Goal: Information Seeking & Learning: Learn about a topic

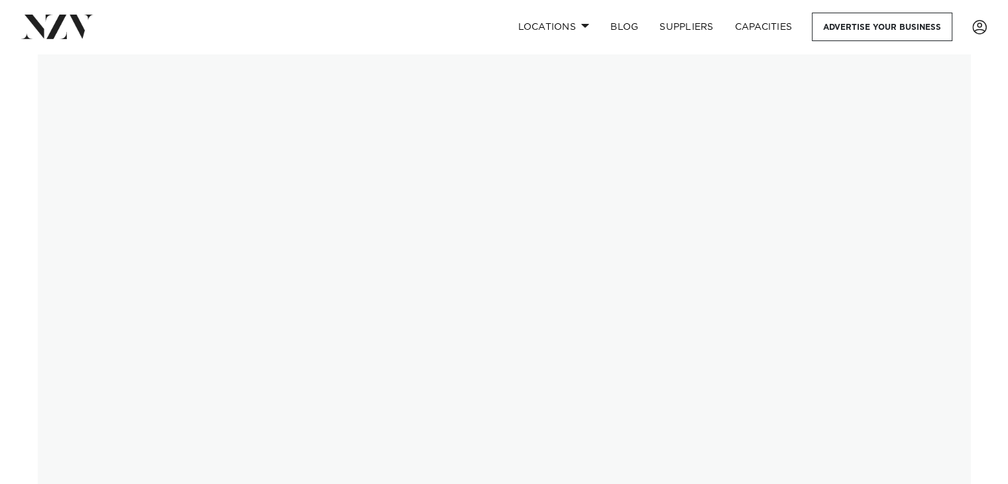
click at [68, 456] on img at bounding box center [504, 280] width 933 height 452
click at [583, 25] on span at bounding box center [585, 25] width 9 height 5
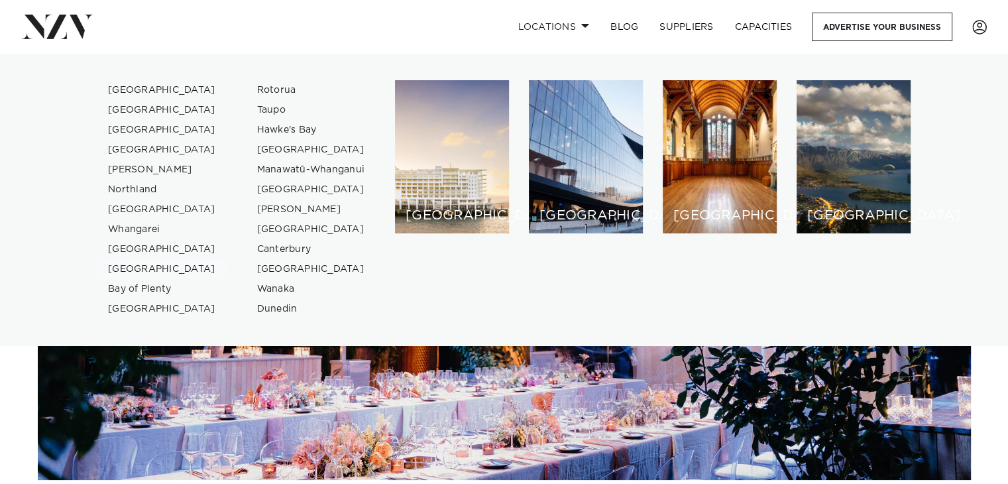
click at [130, 266] on link "[GEOGRAPHIC_DATA]" at bounding box center [161, 269] width 129 height 20
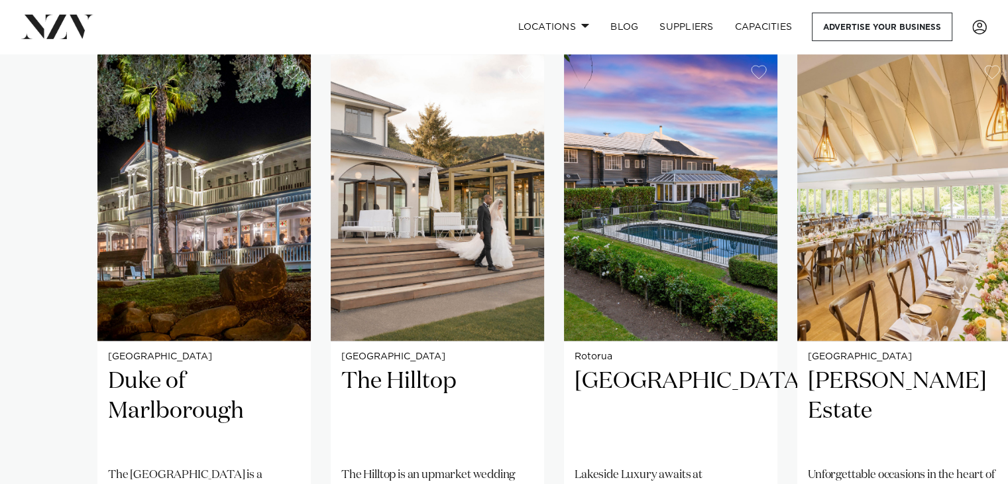
scroll to position [901, 0]
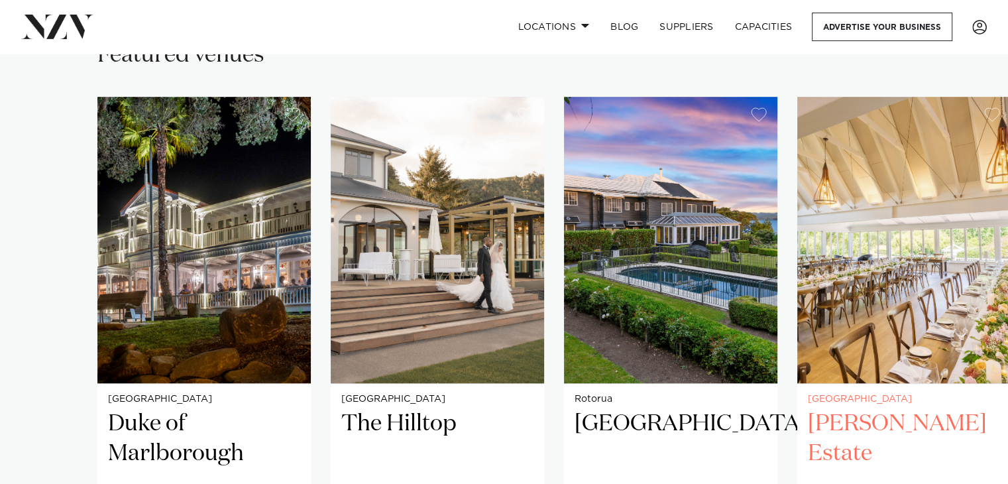
click at [854, 424] on h2 "[PERSON_NAME] Estate" at bounding box center [903, 453] width 192 height 89
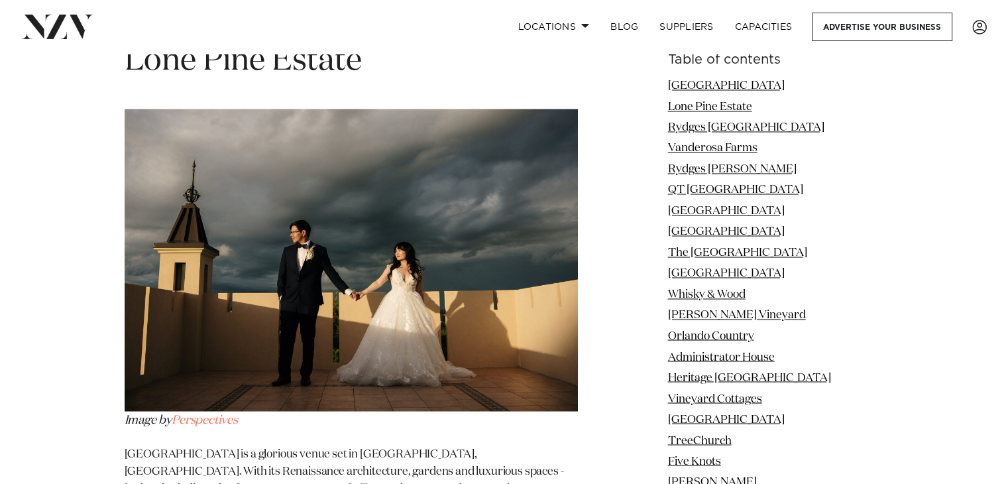
scroll to position [2226, 0]
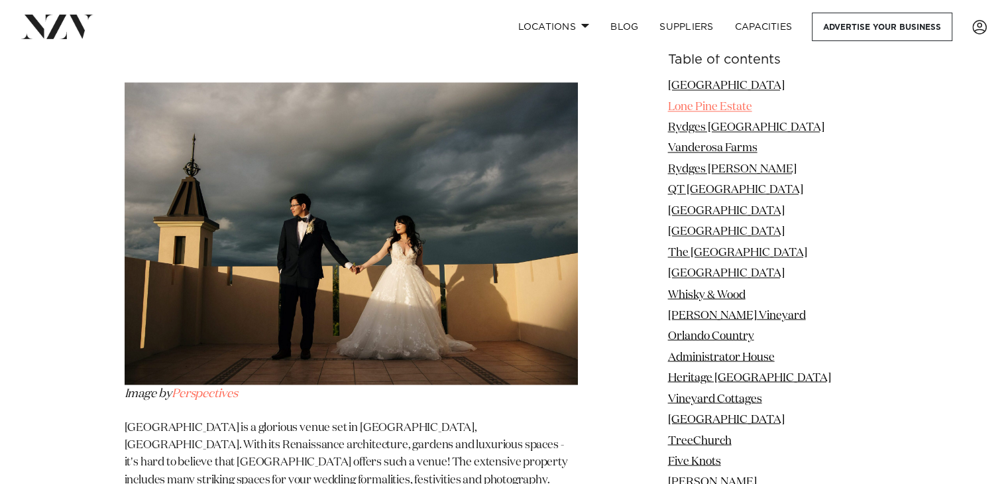
click at [696, 109] on link "Lone Pine Estate" at bounding box center [710, 106] width 84 height 11
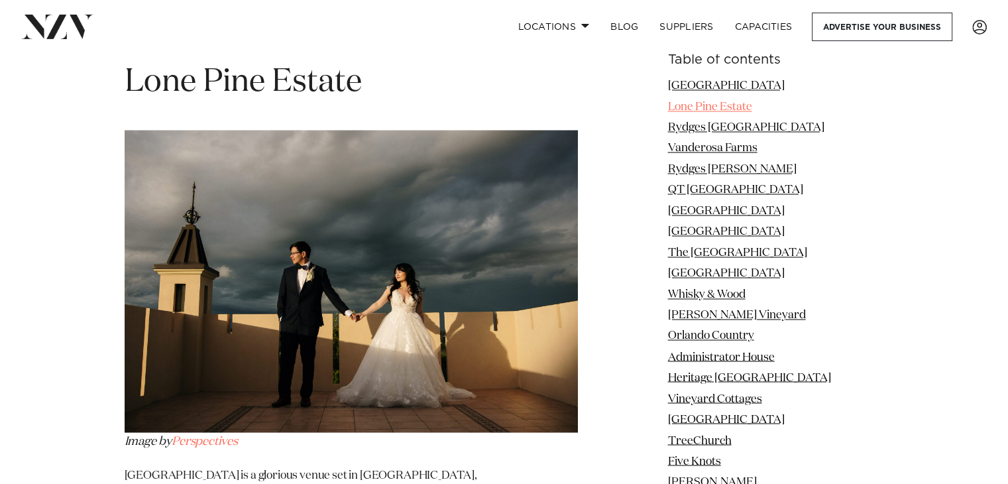
scroll to position [2156, 0]
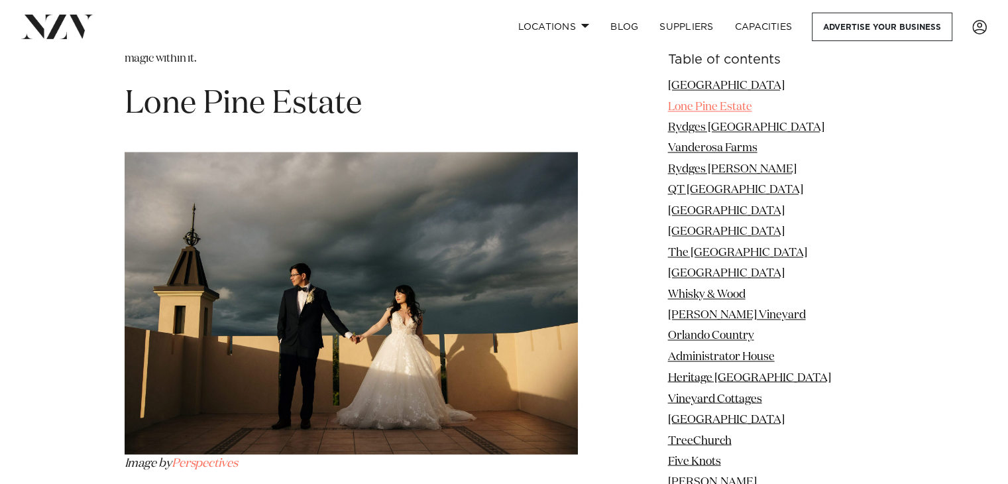
click at [690, 105] on link "Lone Pine Estate" at bounding box center [710, 106] width 84 height 11
click at [719, 105] on link "Lone Pine Estate" at bounding box center [710, 106] width 84 height 11
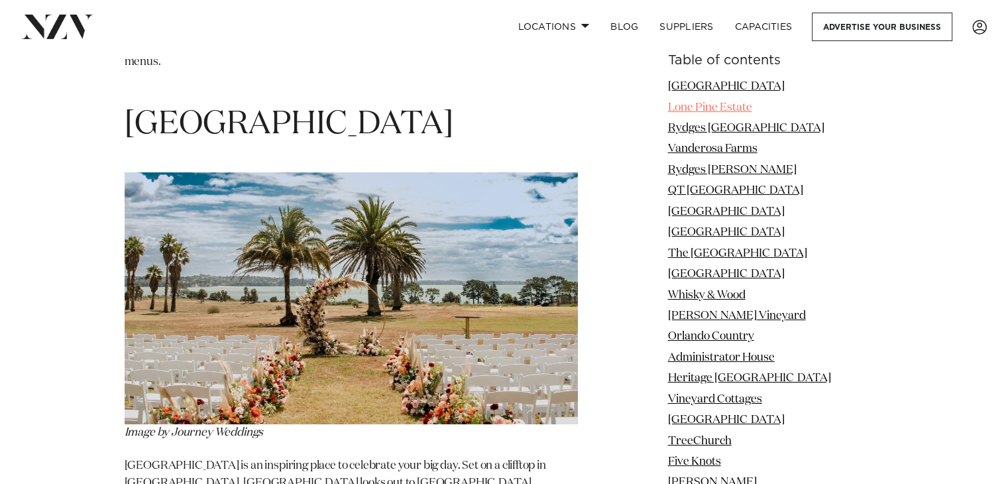
scroll to position [4620, 0]
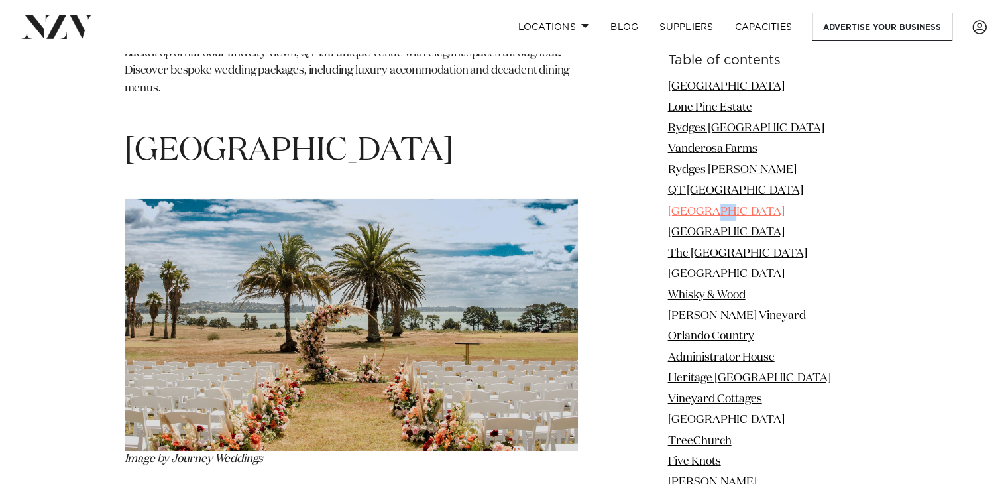
drag, startPoint x: 729, startPoint y: 219, endPoint x: 737, endPoint y: 211, distance: 11.2
click at [737, 211] on li "Rydges Formosa Golf Resort" at bounding box center [776, 211] width 216 height 17
click at [737, 211] on link "Rydges Formosa Golf Resort" at bounding box center [726, 211] width 117 height 11
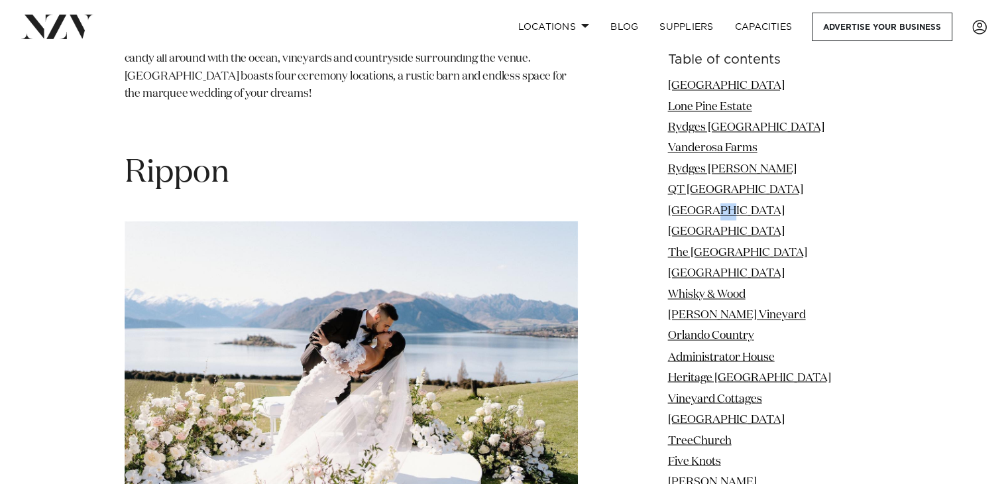
scroll to position [42470, 0]
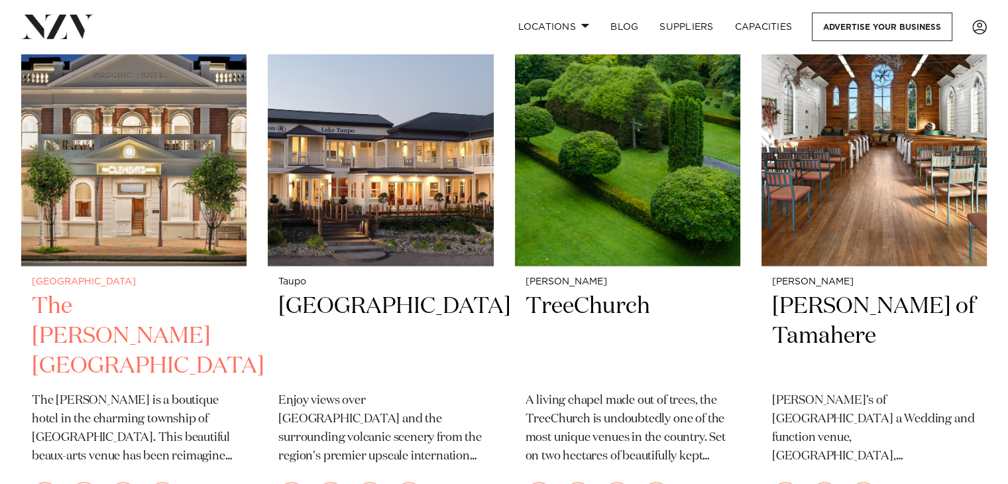
scroll to position [1279, 0]
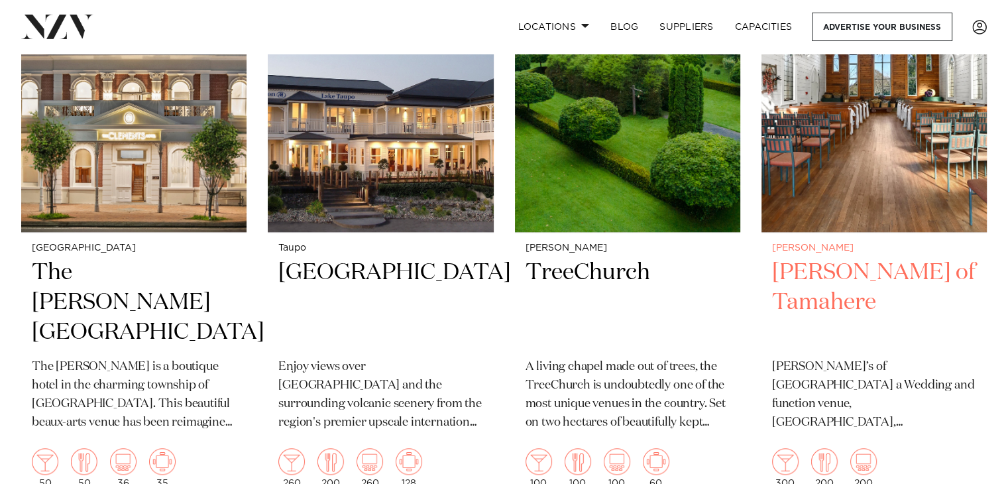
click at [866, 258] on h2 "Gails of Tamahere" at bounding box center [874, 302] width 204 height 89
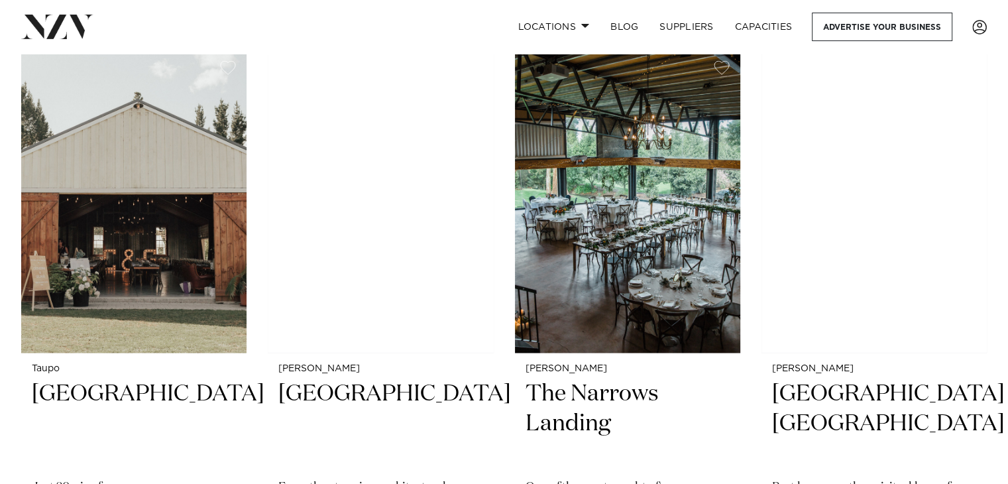
scroll to position [2336, 0]
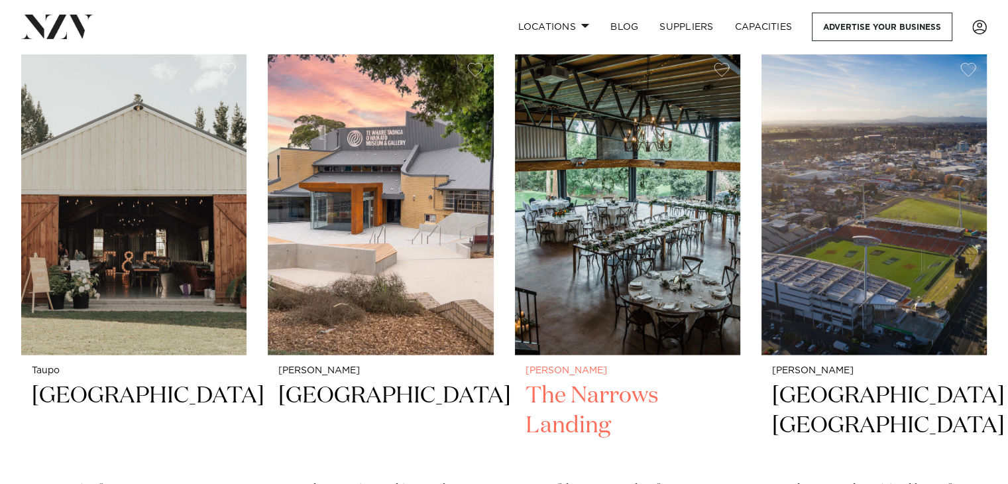
click at [558, 380] on h2 "The Narrows Landing" at bounding box center [627, 424] width 204 height 89
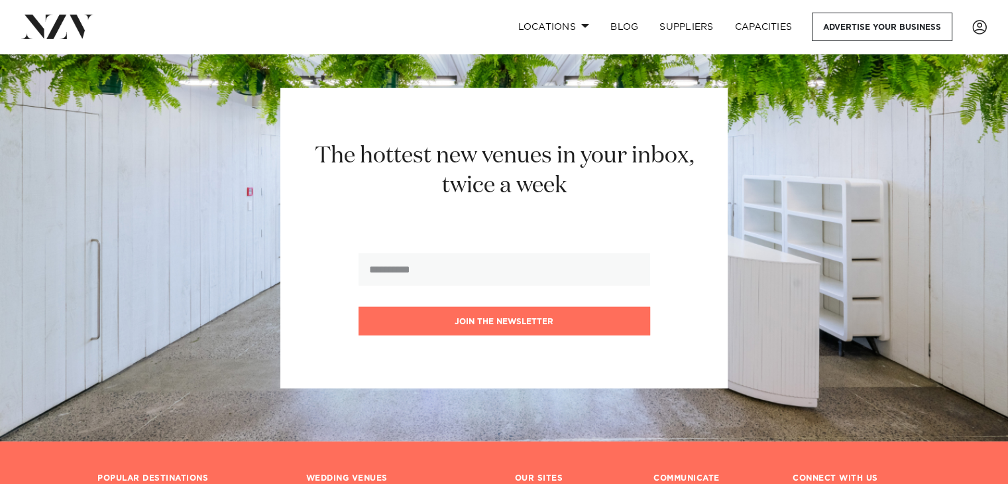
scroll to position [3624, 0]
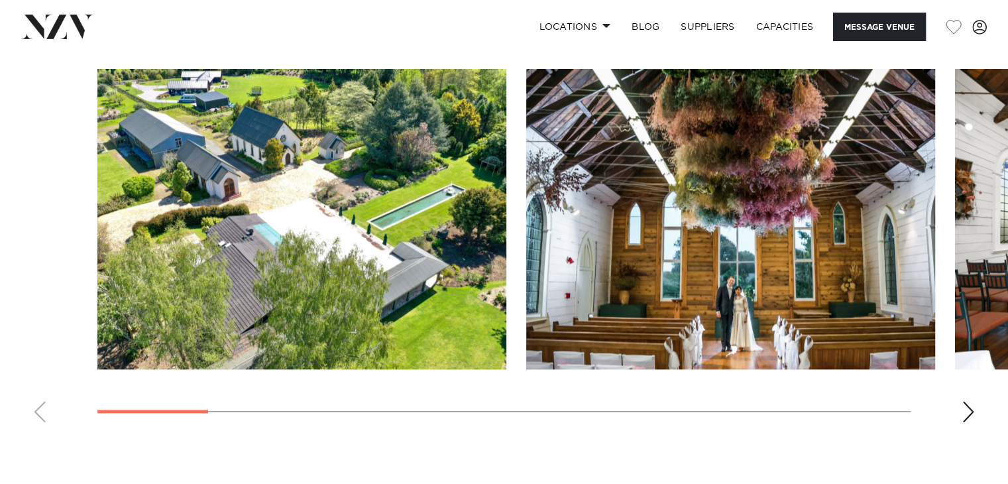
scroll to position [1272, 0]
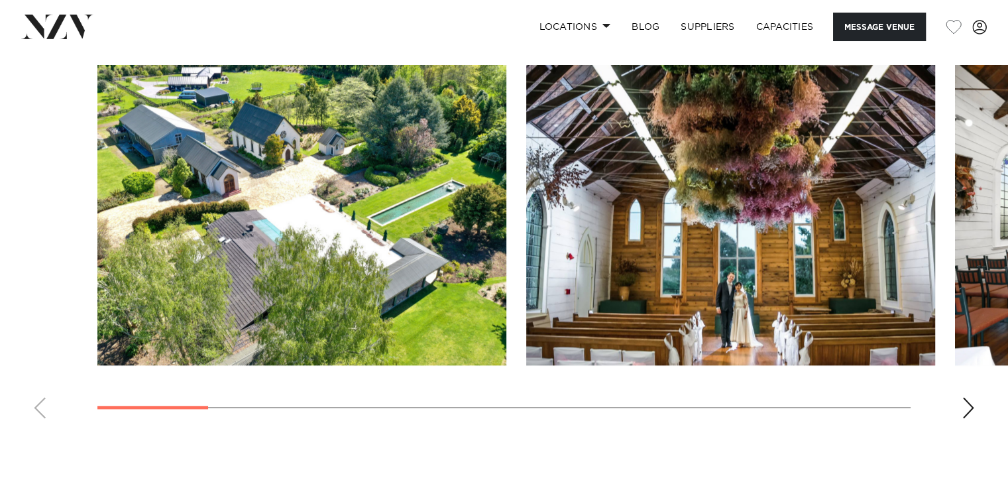
click at [974, 397] on div "Next slide" at bounding box center [967, 407] width 13 height 21
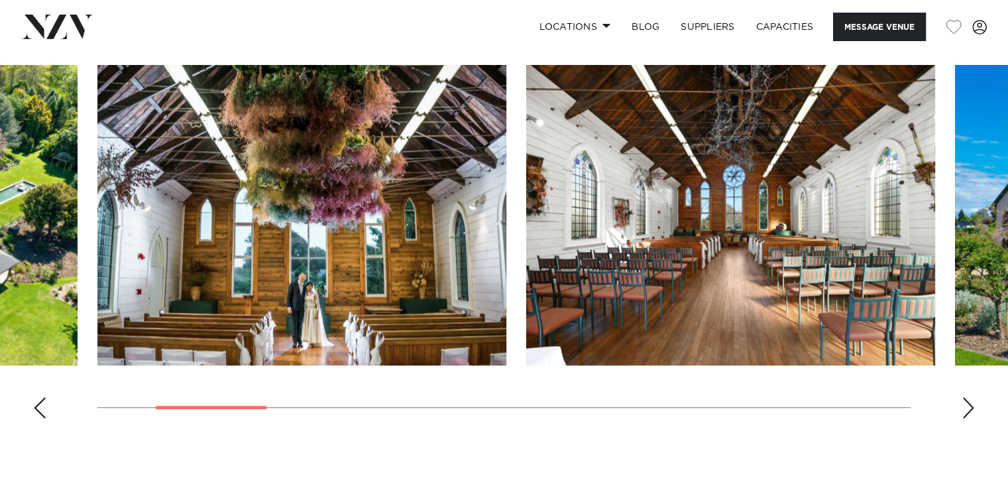
click at [974, 397] on div "Next slide" at bounding box center [967, 407] width 13 height 21
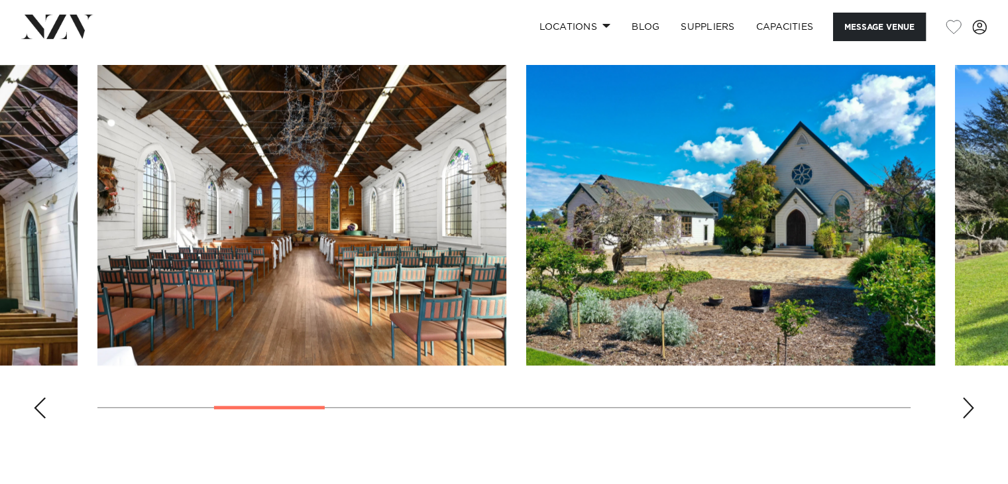
click at [974, 397] on div "Next slide" at bounding box center [967, 407] width 13 height 21
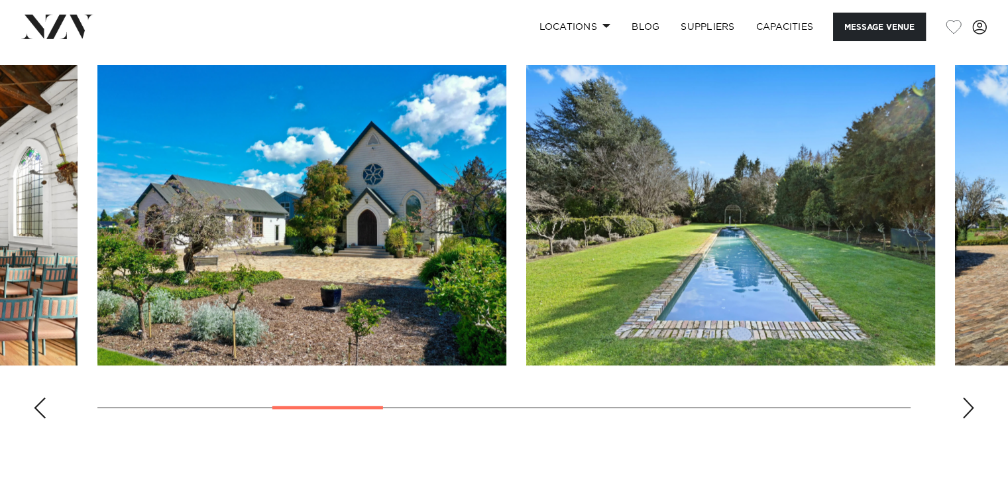
click at [974, 397] on div "Next slide" at bounding box center [967, 407] width 13 height 21
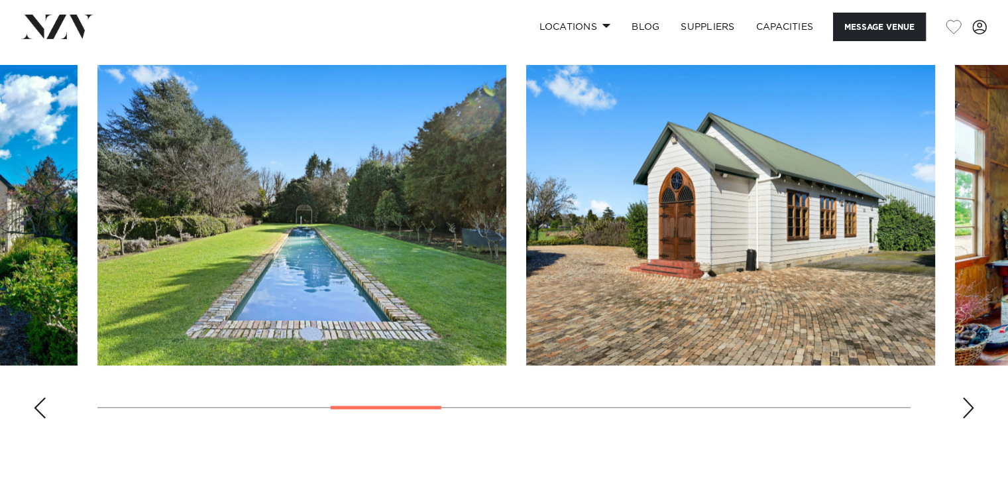
click at [974, 397] on div "Next slide" at bounding box center [967, 407] width 13 height 21
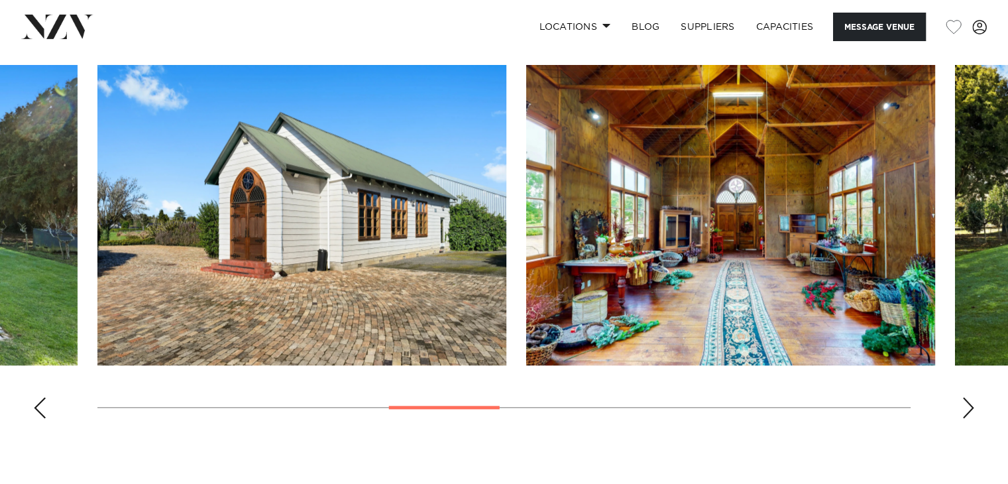
click at [974, 397] on div "Next slide" at bounding box center [967, 407] width 13 height 21
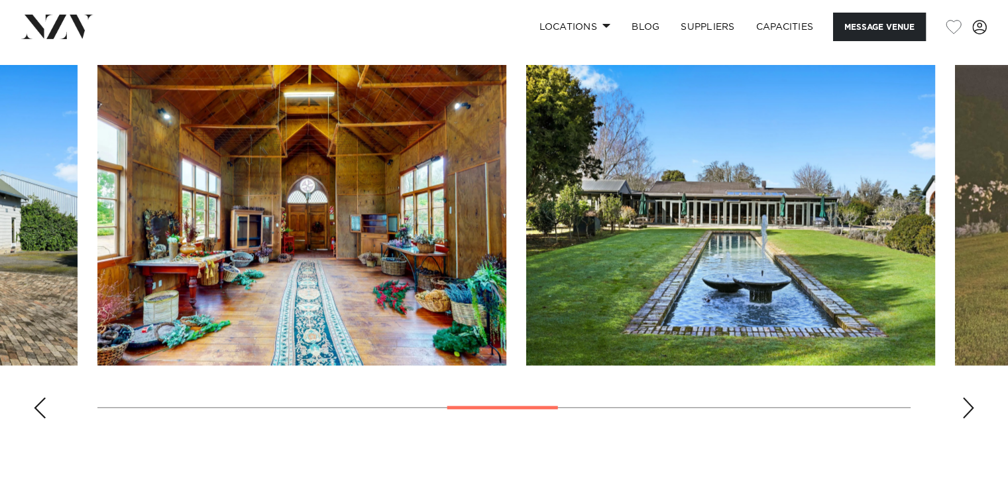
click at [974, 397] on div "Next slide" at bounding box center [967, 407] width 13 height 21
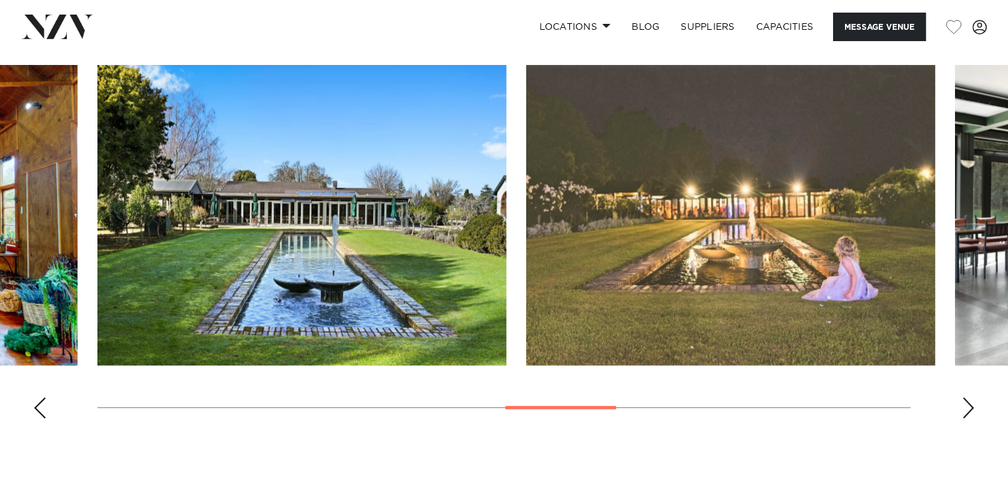
click at [974, 397] on div "Next slide" at bounding box center [967, 407] width 13 height 21
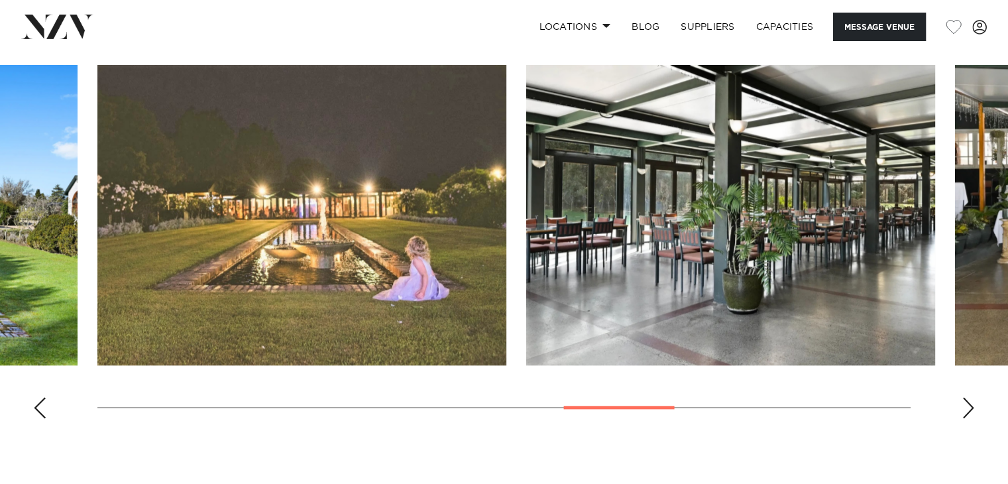
click at [974, 397] on div "Next slide" at bounding box center [967, 407] width 13 height 21
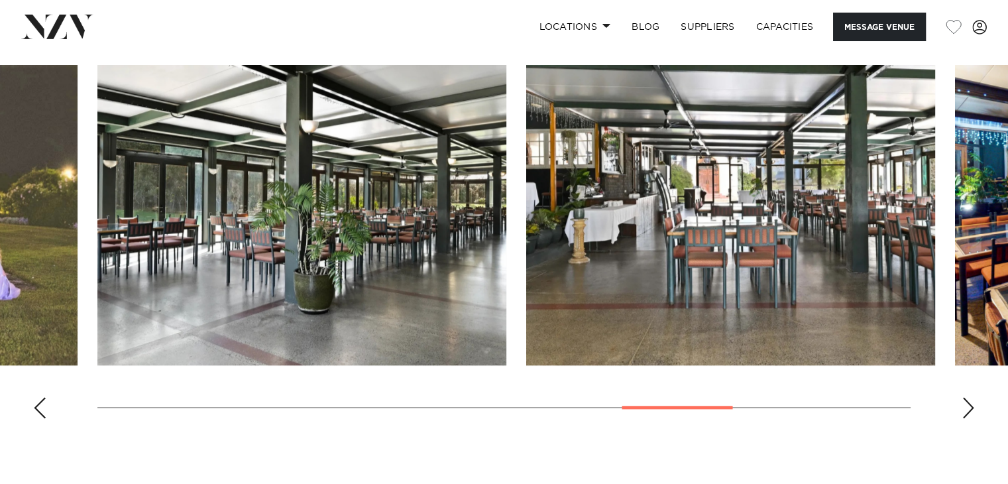
click at [974, 397] on div "Next slide" at bounding box center [967, 407] width 13 height 21
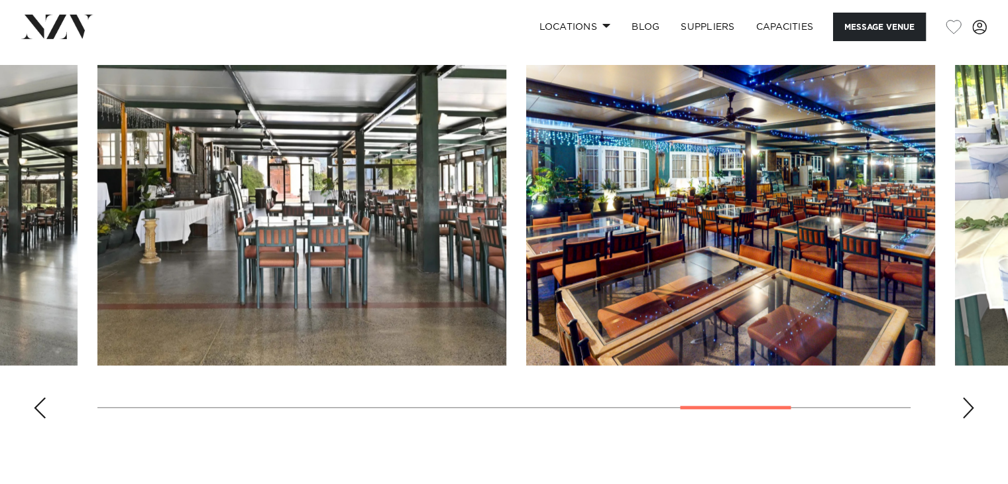
click at [974, 397] on div "Next slide" at bounding box center [967, 407] width 13 height 21
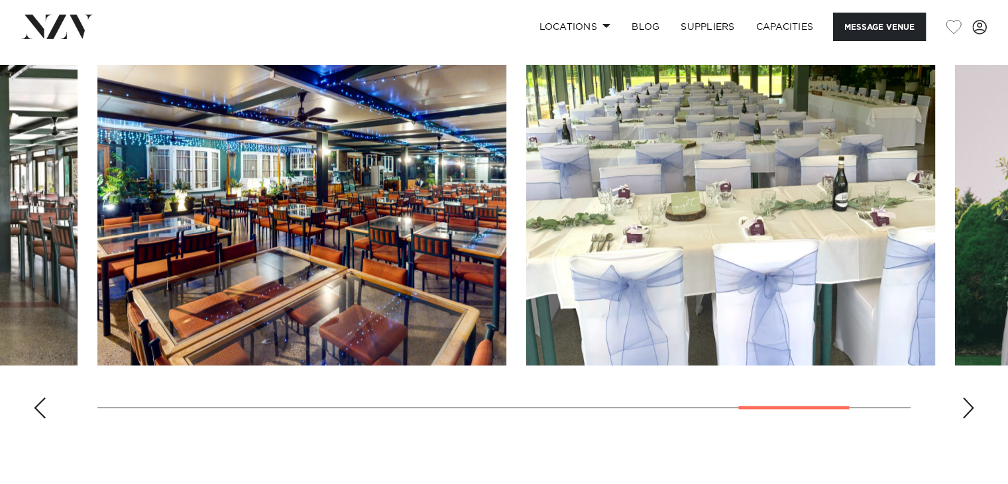
click at [974, 397] on div "Next slide" at bounding box center [967, 407] width 13 height 21
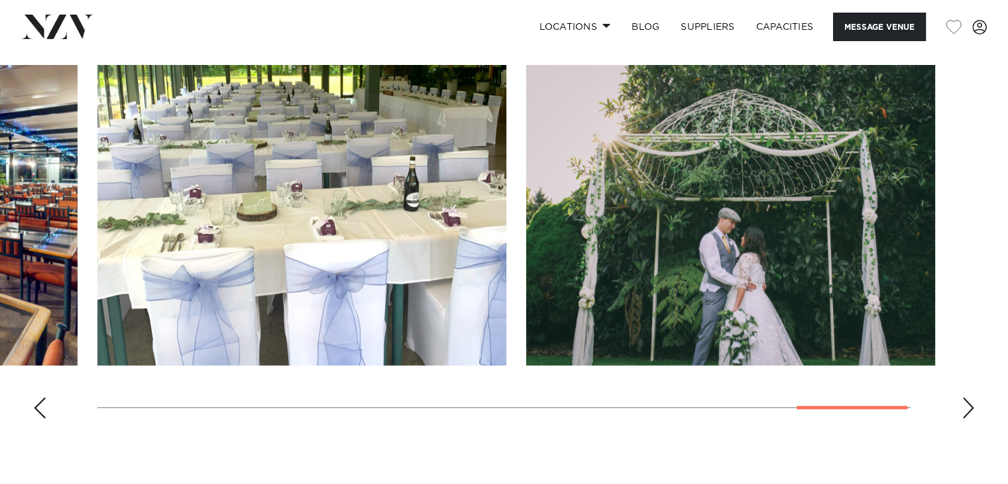
click at [974, 397] on div "Next slide" at bounding box center [967, 407] width 13 height 21
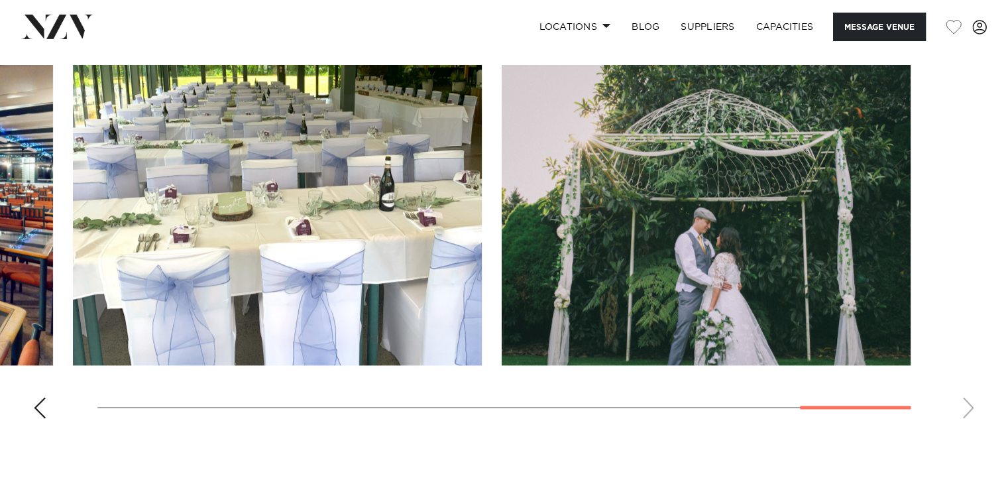
click at [974, 358] on swiper-container at bounding box center [504, 247] width 1008 height 364
click at [41, 397] on div "Previous slide" at bounding box center [39, 407] width 13 height 21
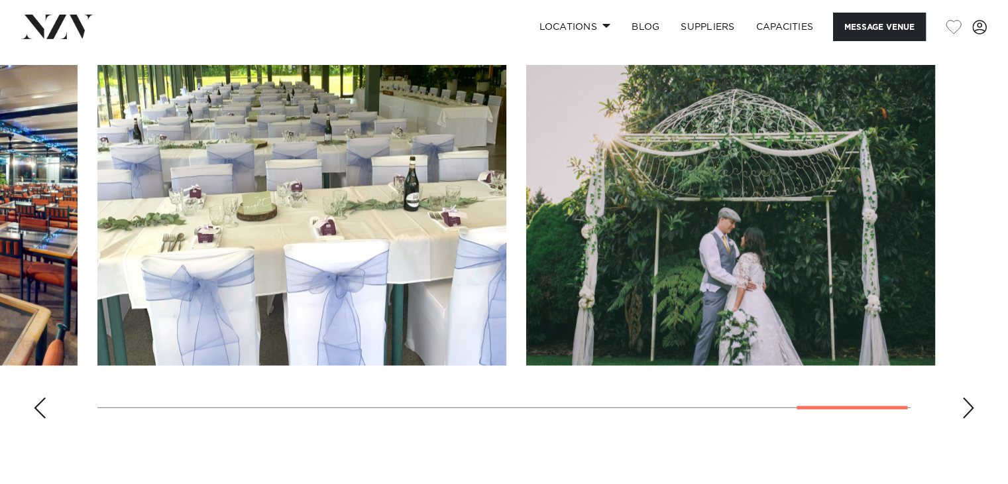
click at [41, 397] on div "Previous slide" at bounding box center [39, 407] width 13 height 21
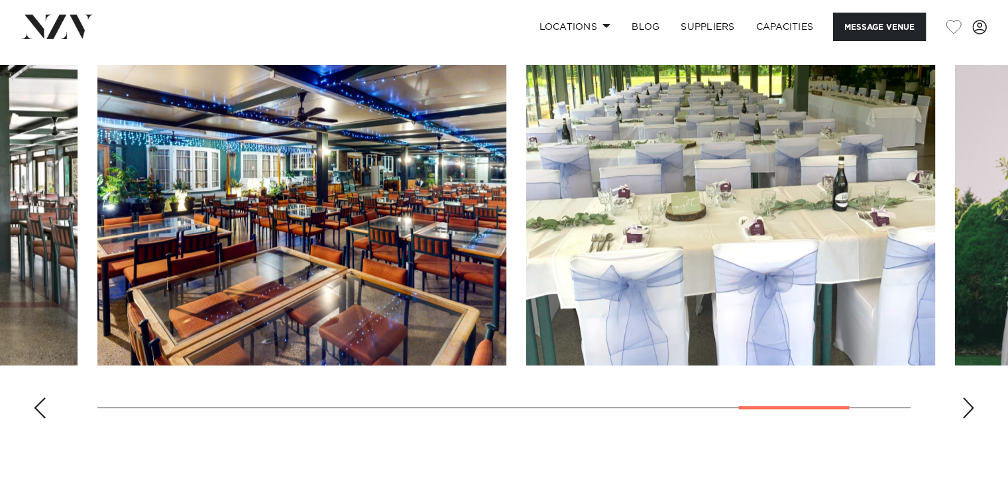
click at [41, 397] on div "Previous slide" at bounding box center [39, 407] width 13 height 21
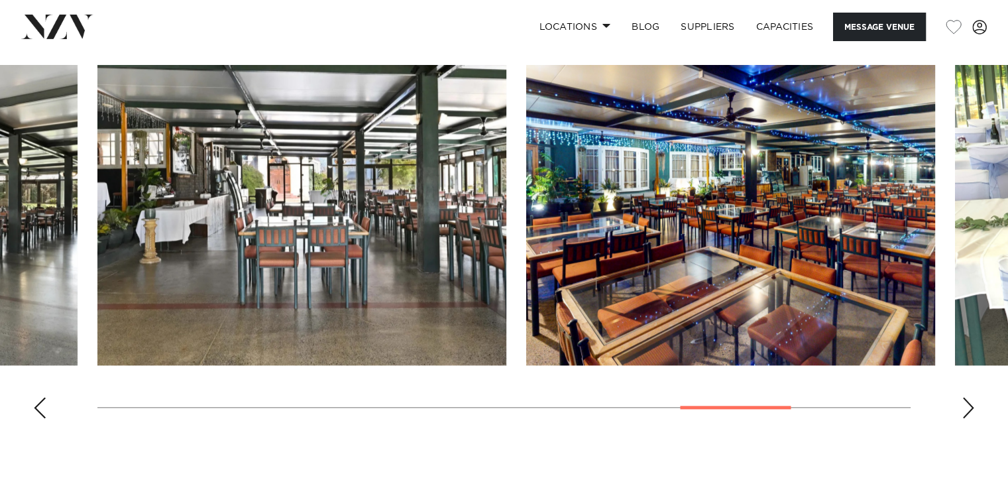
click at [41, 397] on div "Previous slide" at bounding box center [39, 407] width 13 height 21
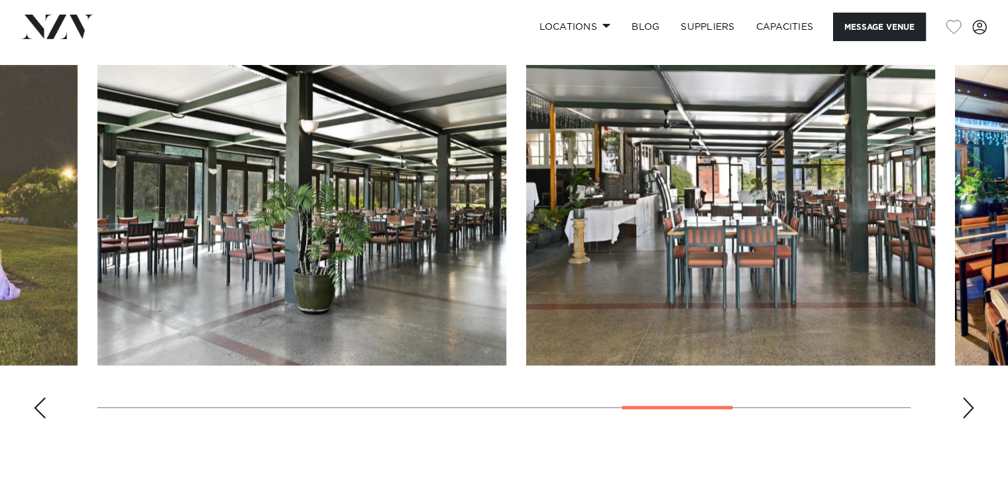
click at [41, 397] on div "Previous slide" at bounding box center [39, 407] width 13 height 21
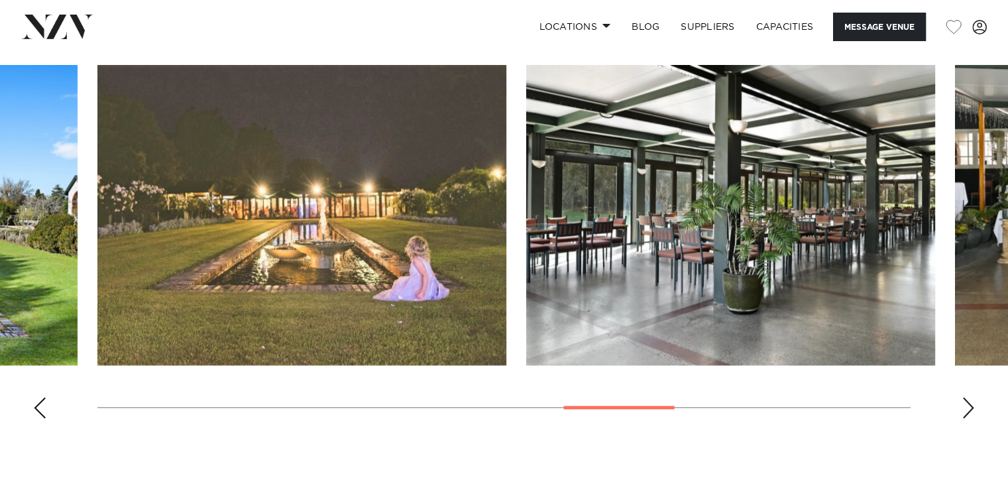
click at [41, 397] on div "Previous slide" at bounding box center [39, 407] width 13 height 21
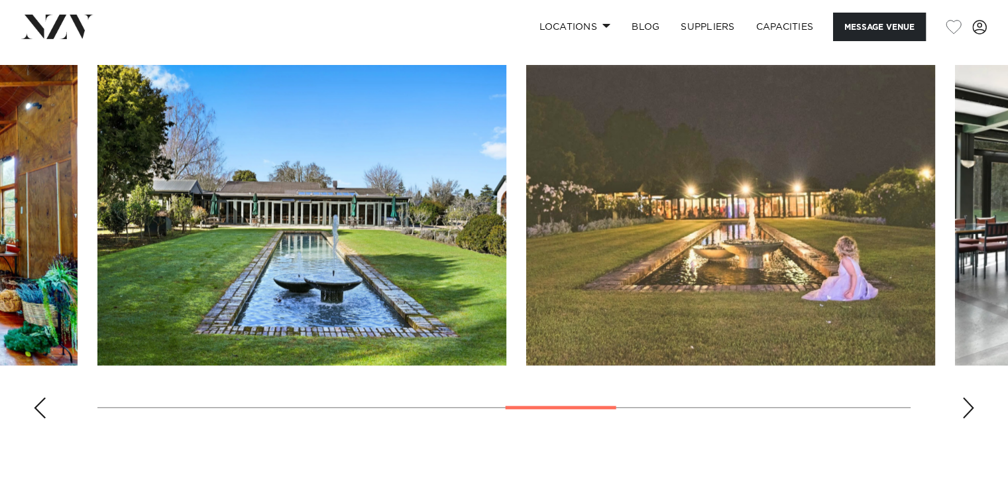
click at [41, 397] on div "Previous slide" at bounding box center [39, 407] width 13 height 21
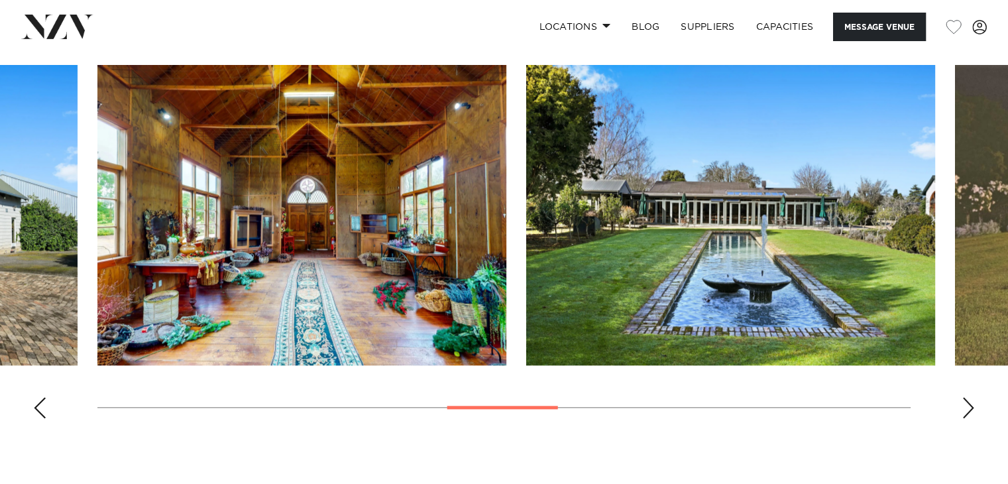
click at [41, 397] on div "Previous slide" at bounding box center [39, 407] width 13 height 21
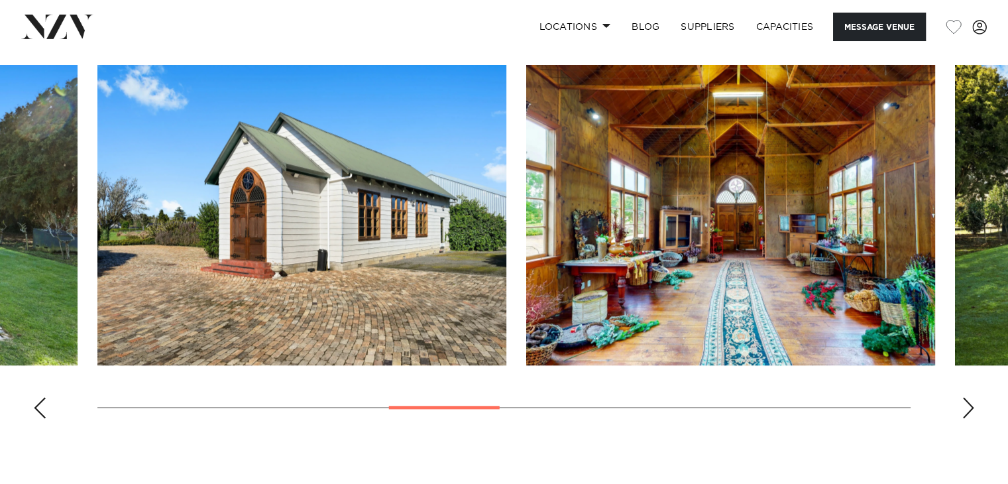
click at [41, 397] on div "Previous slide" at bounding box center [39, 407] width 13 height 21
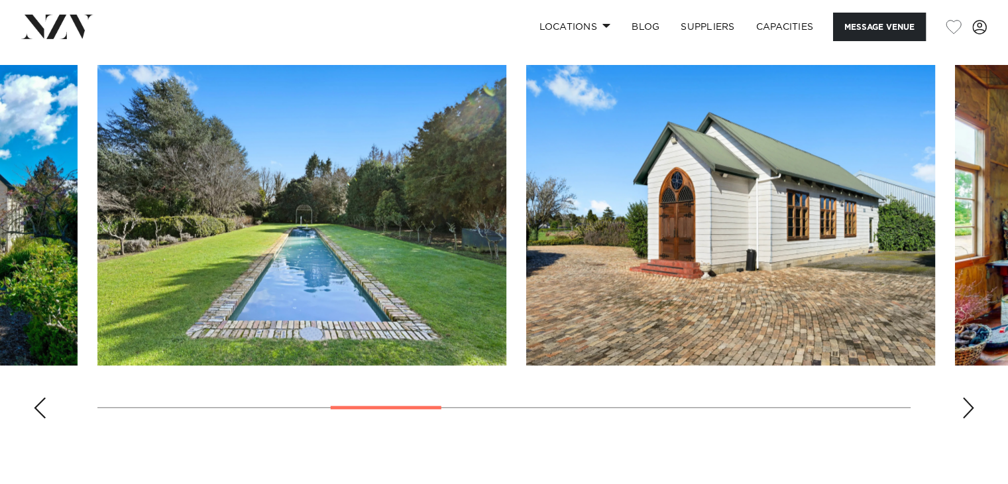
click at [41, 397] on div "Previous slide" at bounding box center [39, 407] width 13 height 21
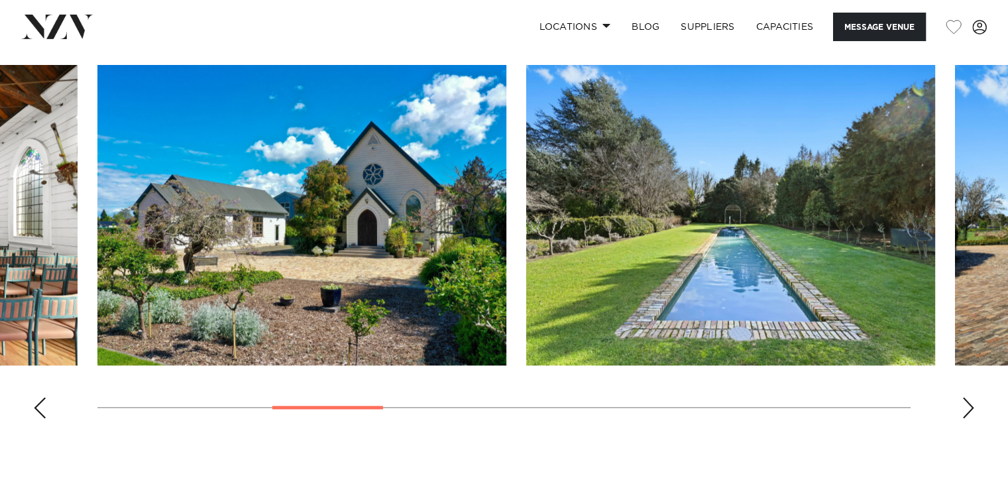
click at [41, 397] on div "Previous slide" at bounding box center [39, 407] width 13 height 21
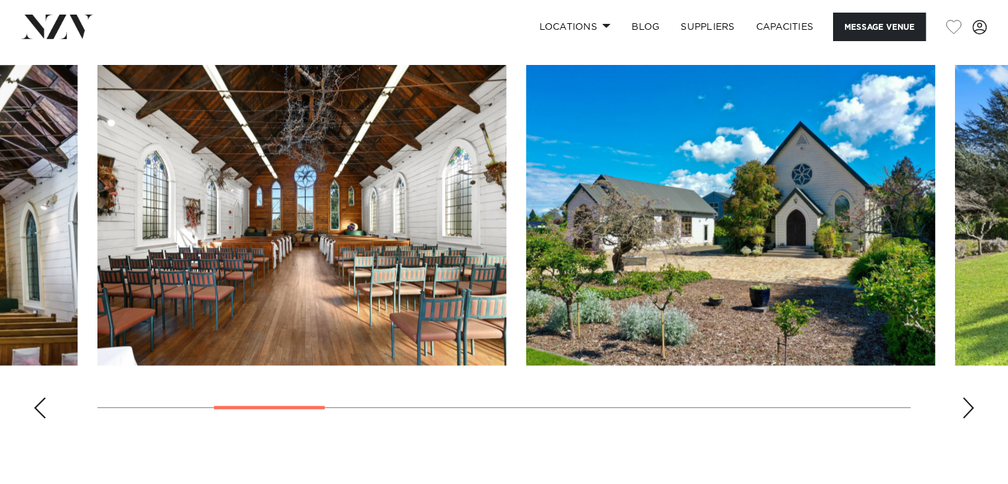
click at [41, 397] on div "Previous slide" at bounding box center [39, 407] width 13 height 21
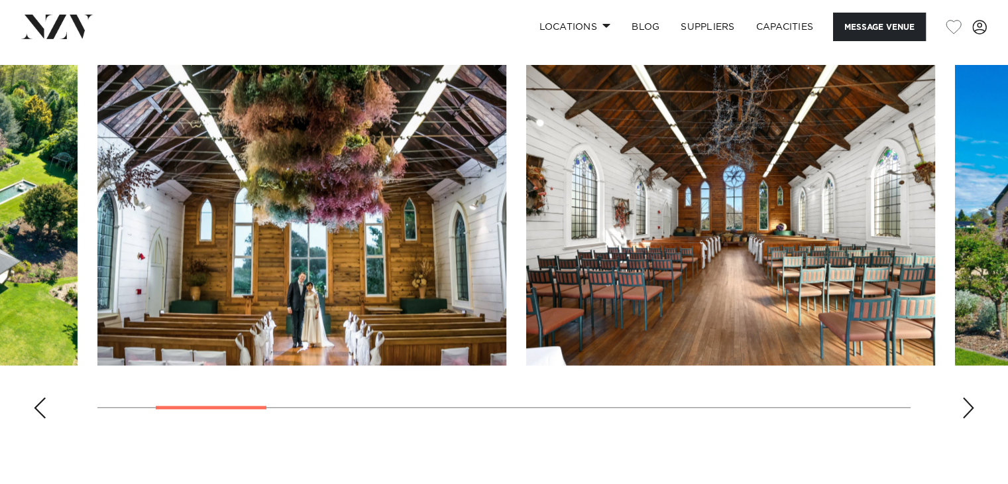
click at [41, 397] on div "Previous slide" at bounding box center [39, 407] width 13 height 21
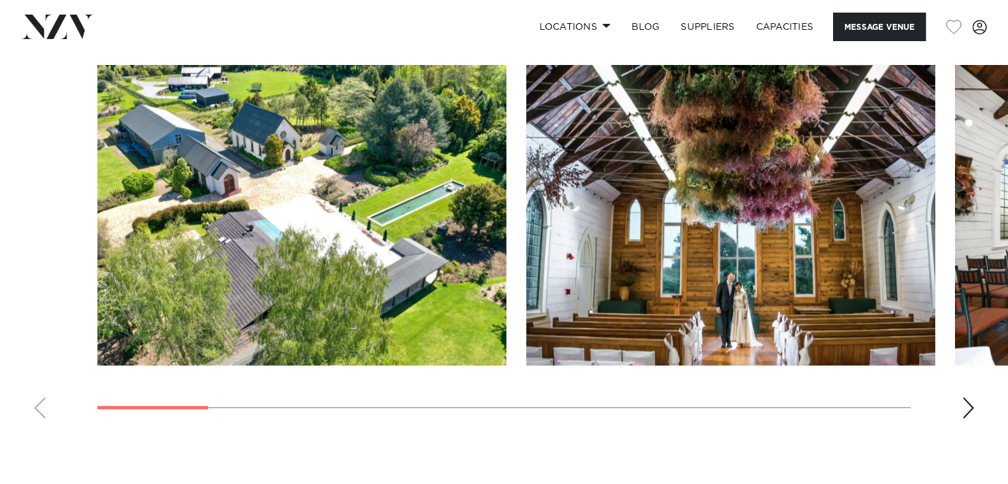
click at [41, 358] on swiper-container at bounding box center [504, 247] width 1008 height 364
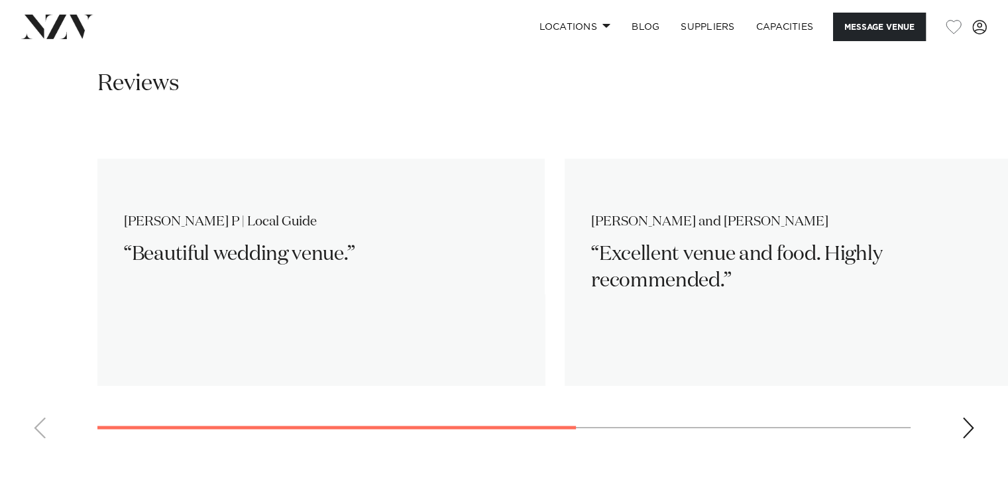
scroll to position [1969, 0]
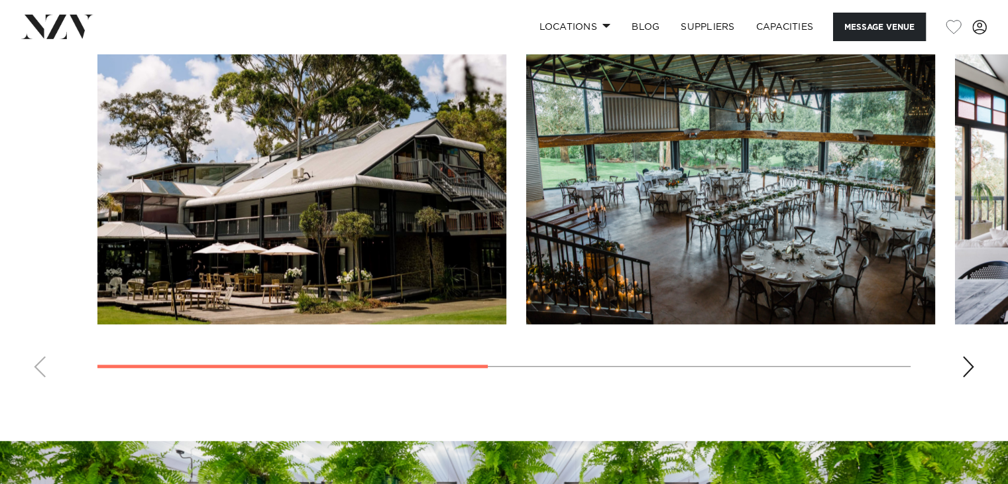
scroll to position [1077, 0]
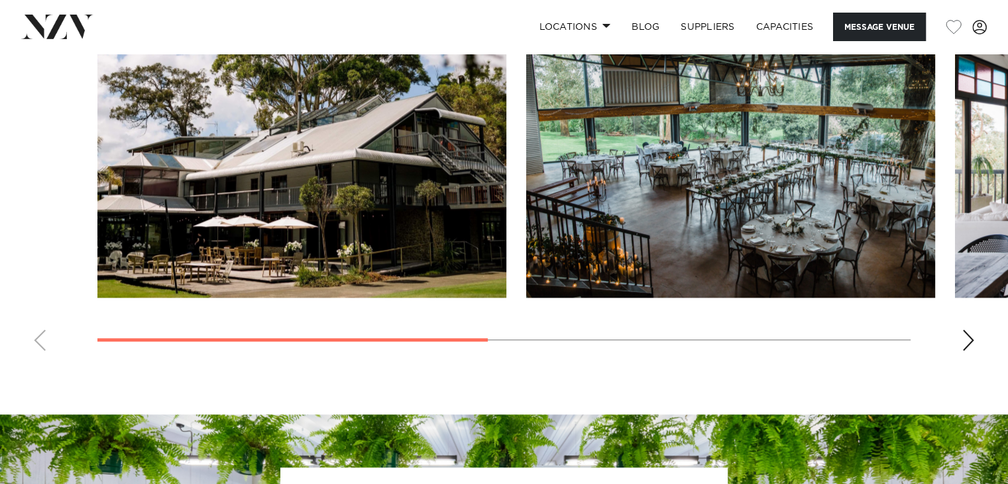
click at [970, 335] on div "Next slide" at bounding box center [967, 339] width 13 height 21
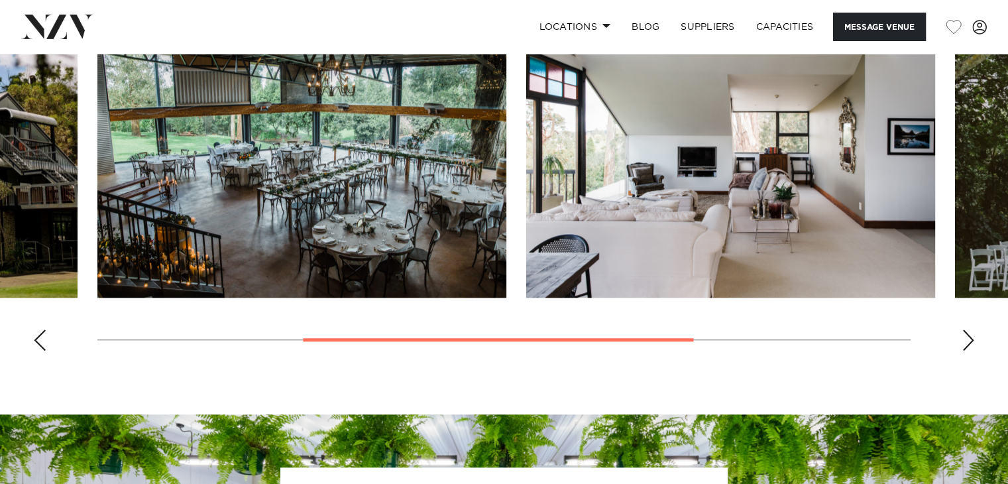
click at [970, 335] on div "Next slide" at bounding box center [967, 339] width 13 height 21
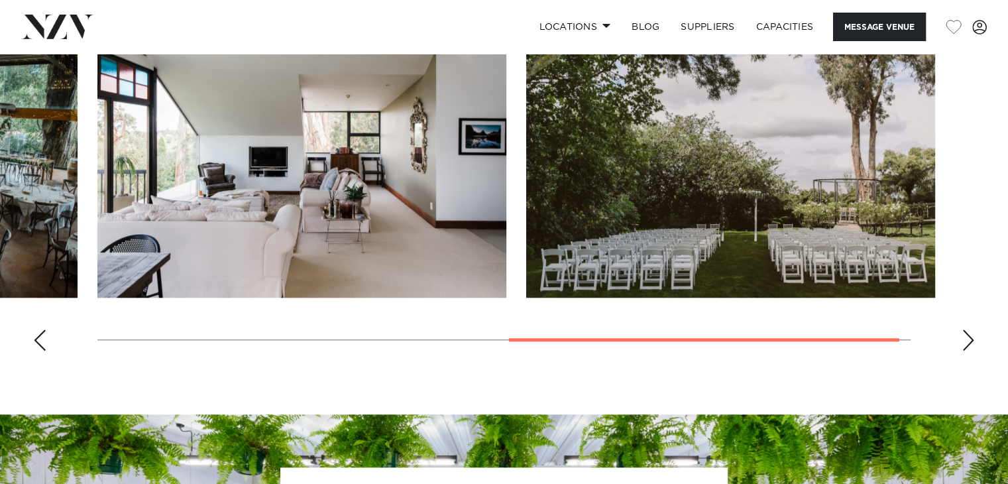
click at [970, 335] on div "Next slide" at bounding box center [967, 339] width 13 height 21
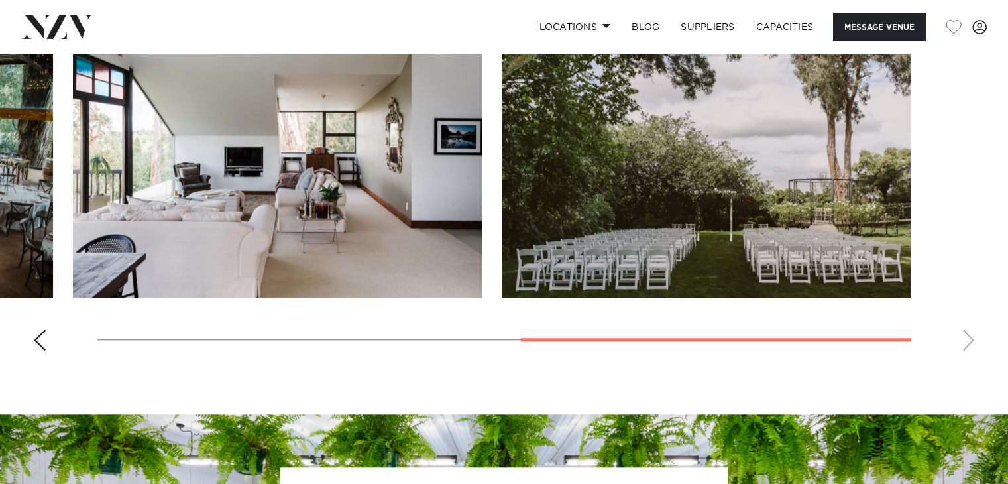
click at [970, 335] on swiper-container at bounding box center [504, 179] width 1008 height 364
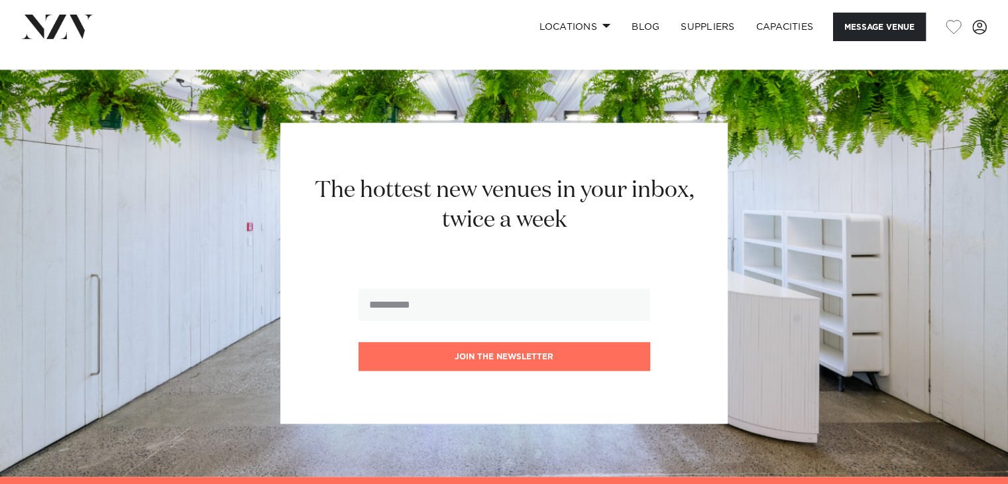
scroll to position [1466, 0]
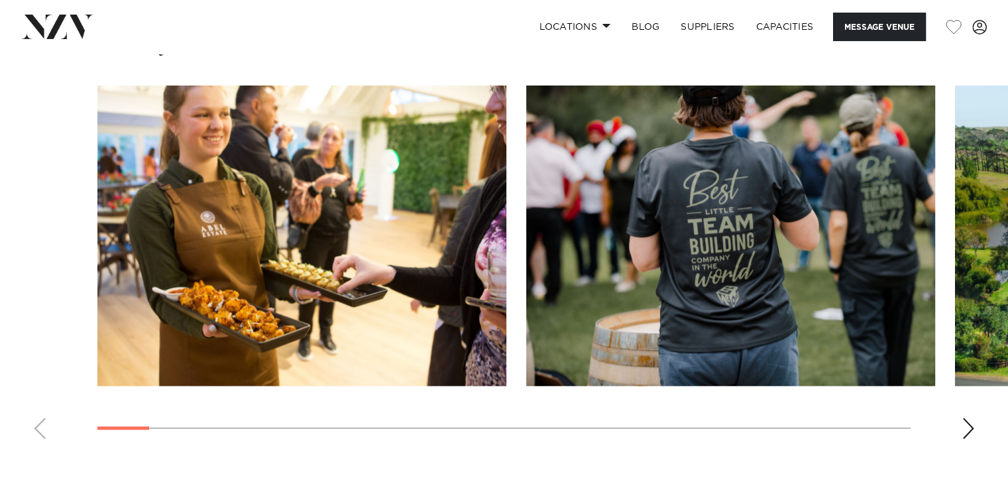
scroll to position [1245, 0]
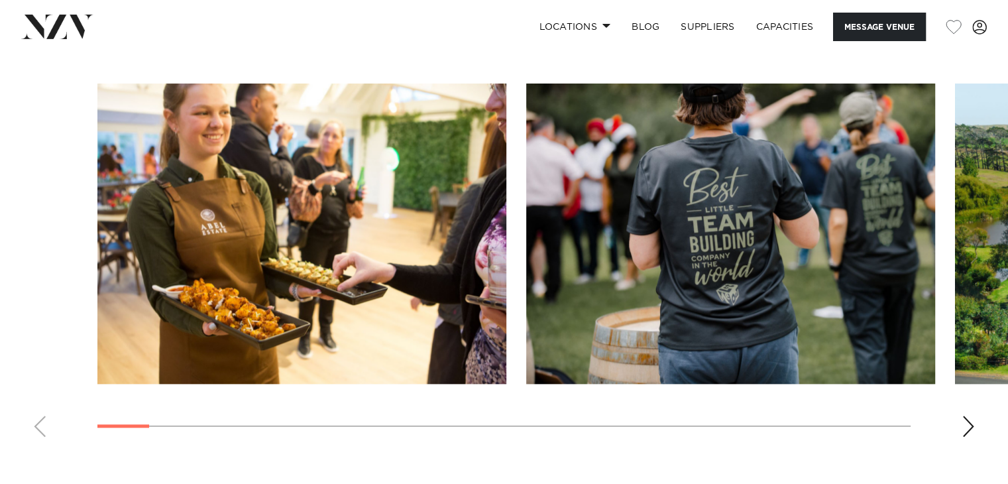
click at [972, 415] on div "Next slide" at bounding box center [967, 425] width 13 height 21
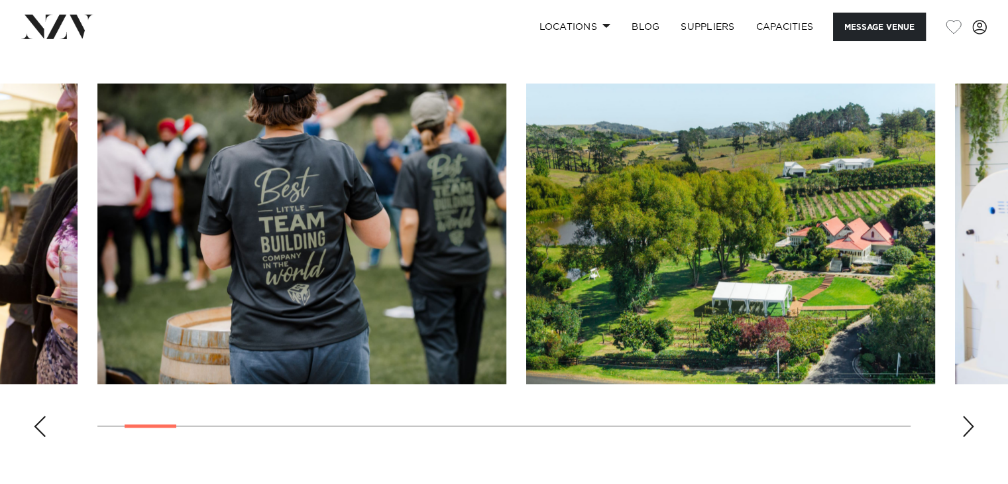
click at [972, 415] on div "Next slide" at bounding box center [967, 425] width 13 height 21
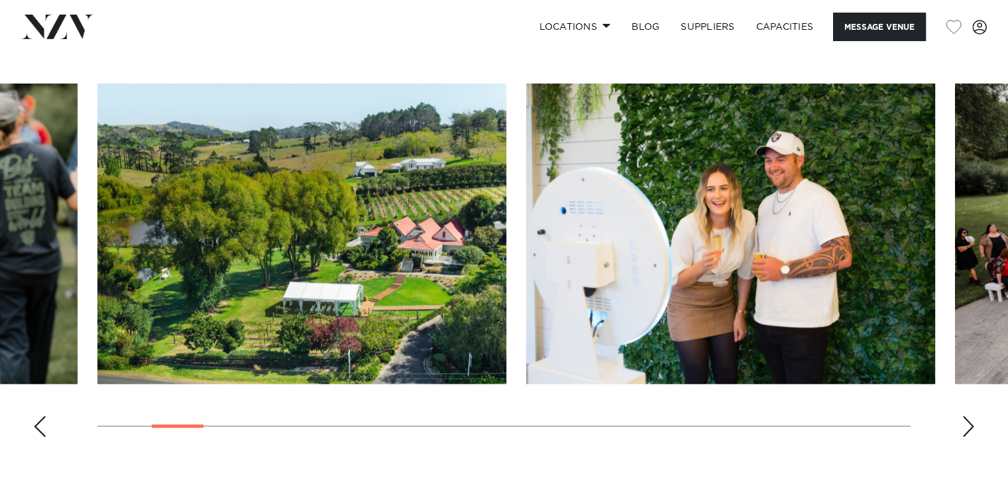
click at [972, 415] on div "Next slide" at bounding box center [967, 425] width 13 height 21
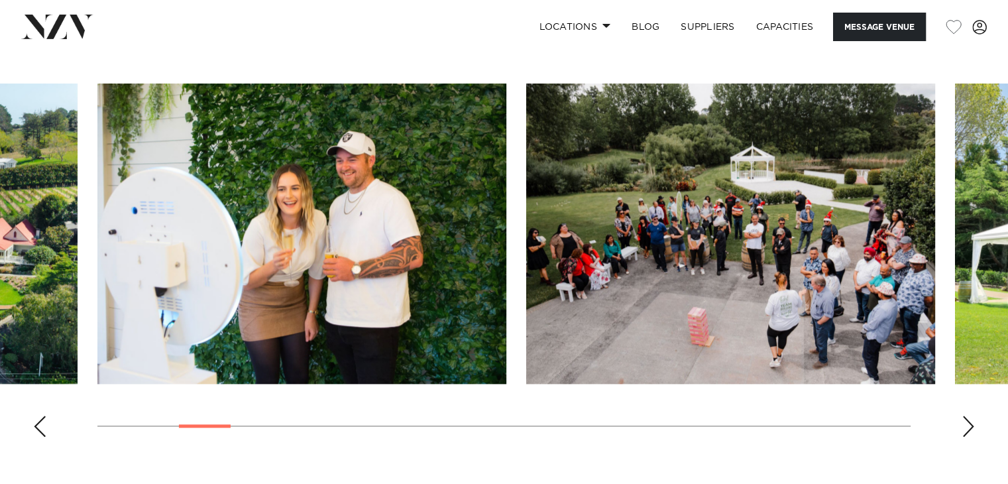
click at [972, 415] on div "Next slide" at bounding box center [967, 425] width 13 height 21
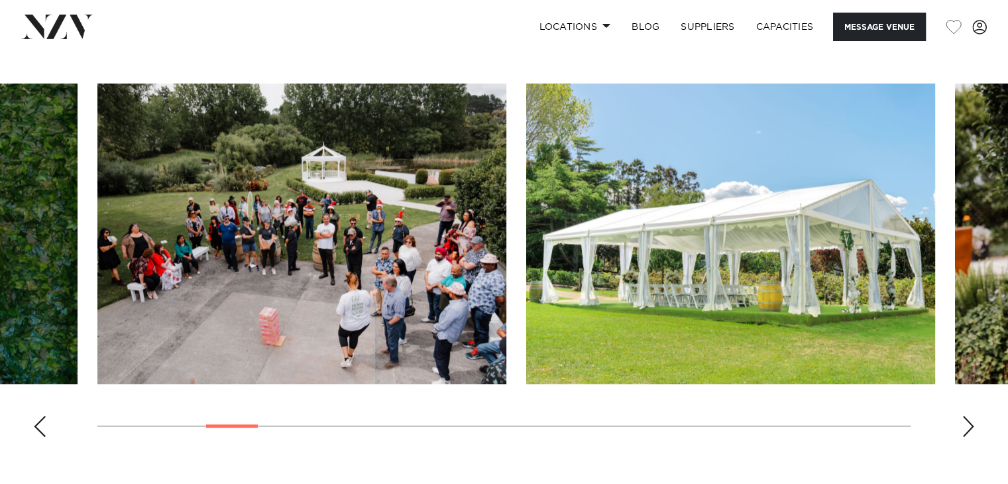
click at [972, 415] on div "Next slide" at bounding box center [967, 425] width 13 height 21
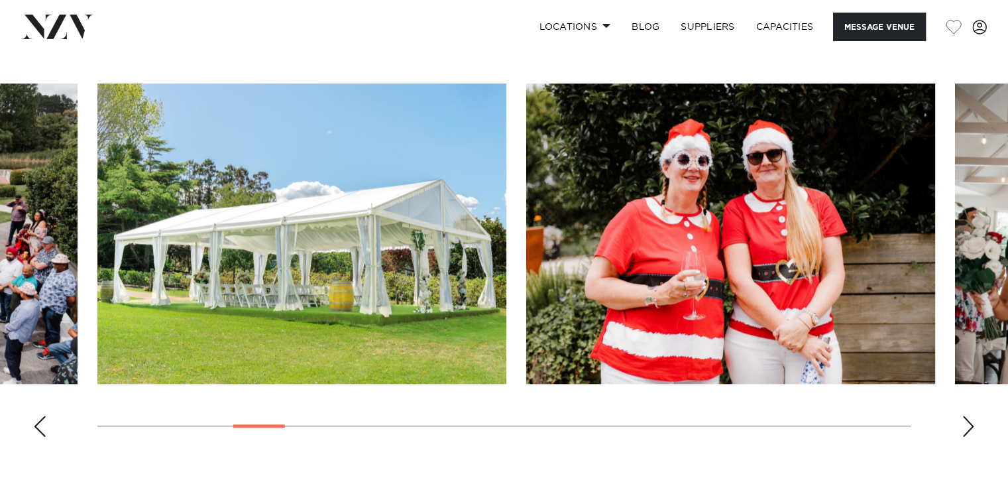
click at [972, 415] on div "Next slide" at bounding box center [967, 425] width 13 height 21
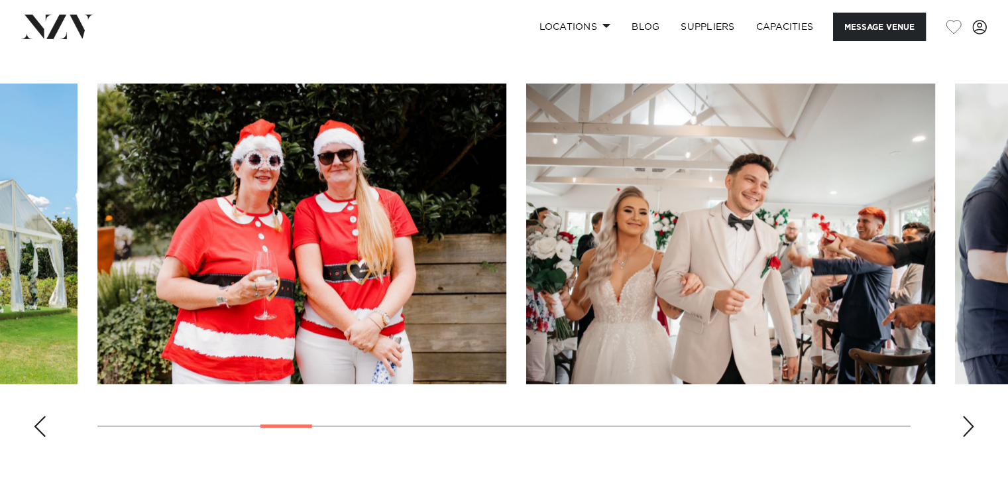
click at [972, 415] on div "Next slide" at bounding box center [967, 425] width 13 height 21
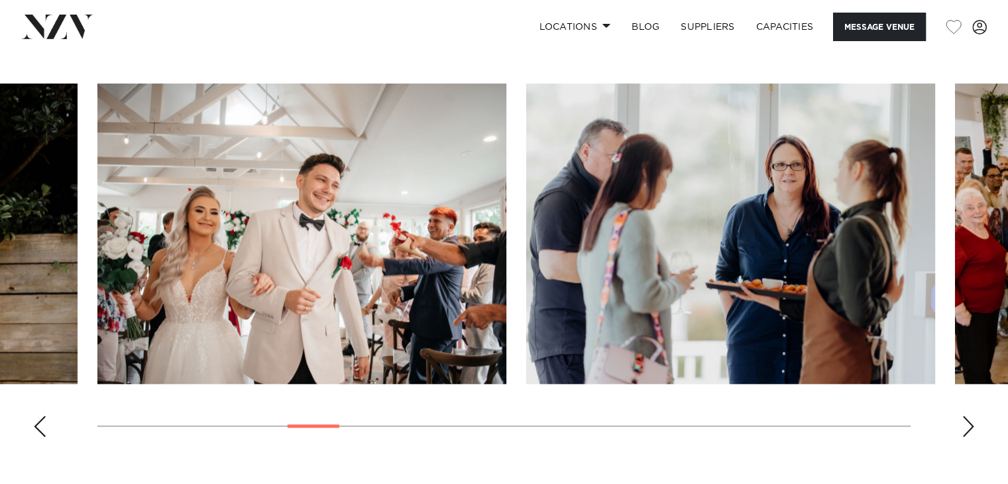
click at [972, 415] on div "Next slide" at bounding box center [967, 425] width 13 height 21
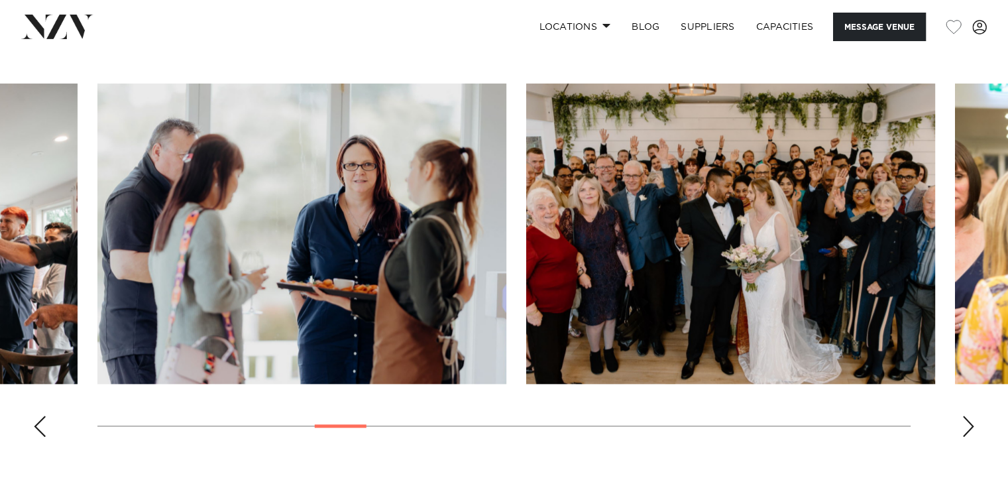
click at [972, 415] on div "Next slide" at bounding box center [967, 425] width 13 height 21
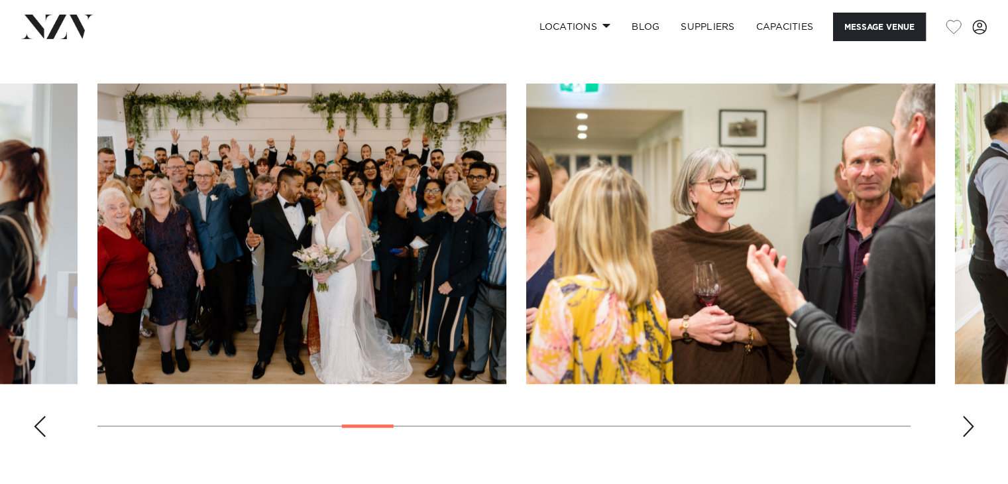
click at [972, 415] on div "Next slide" at bounding box center [967, 425] width 13 height 21
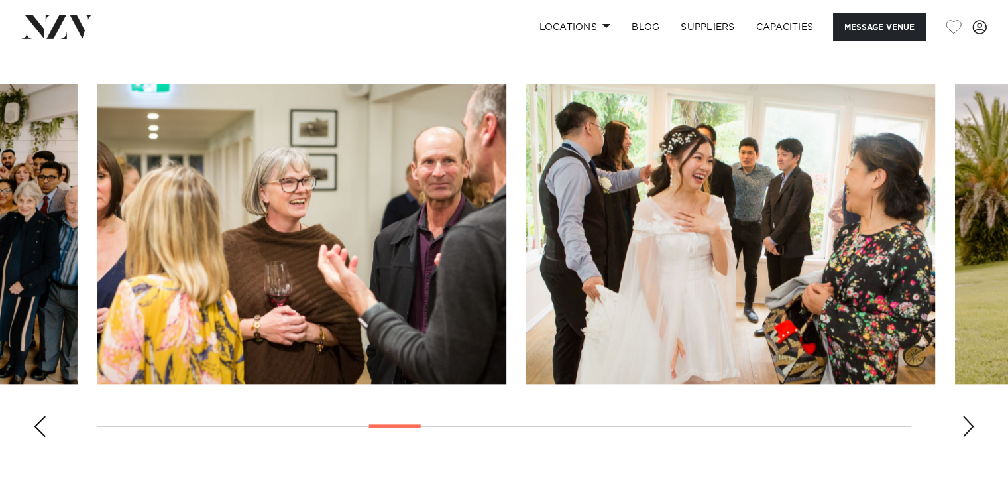
click at [972, 415] on div "Next slide" at bounding box center [967, 425] width 13 height 21
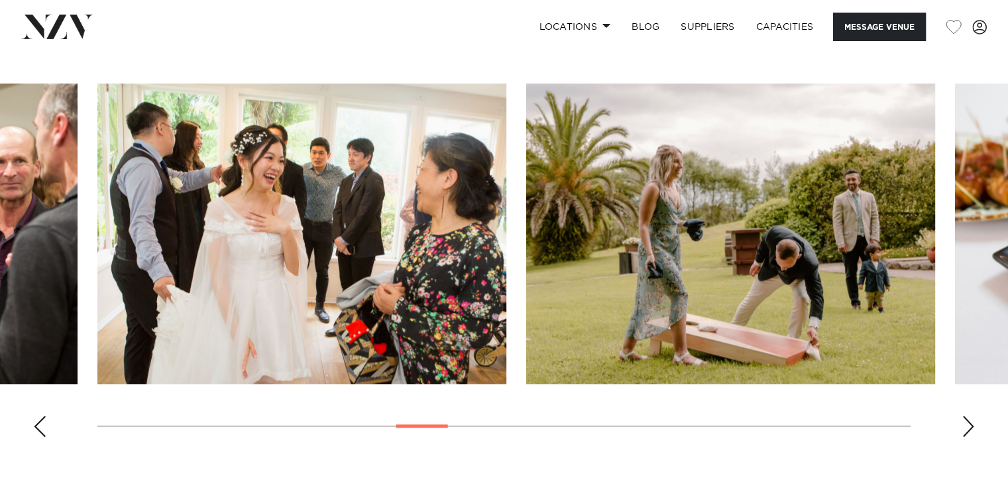
click at [972, 415] on div "Next slide" at bounding box center [967, 425] width 13 height 21
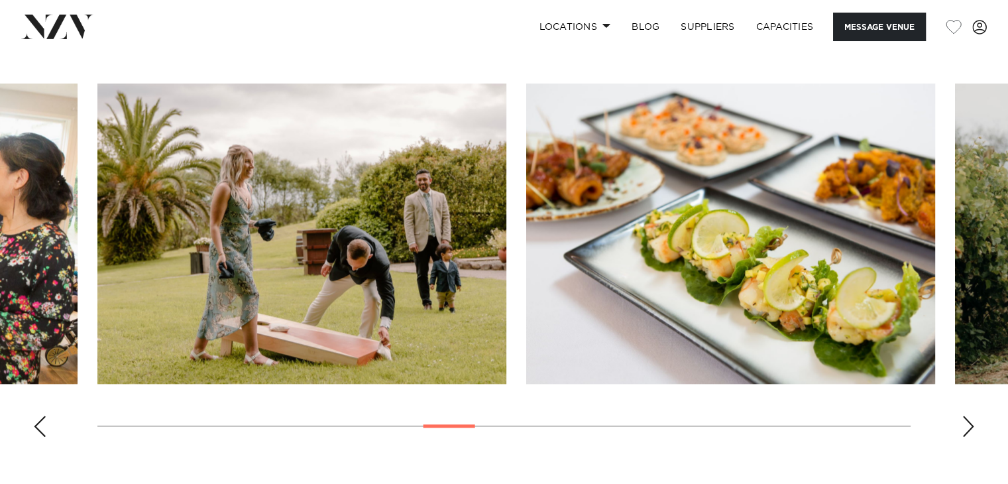
click at [972, 415] on div "Next slide" at bounding box center [967, 425] width 13 height 21
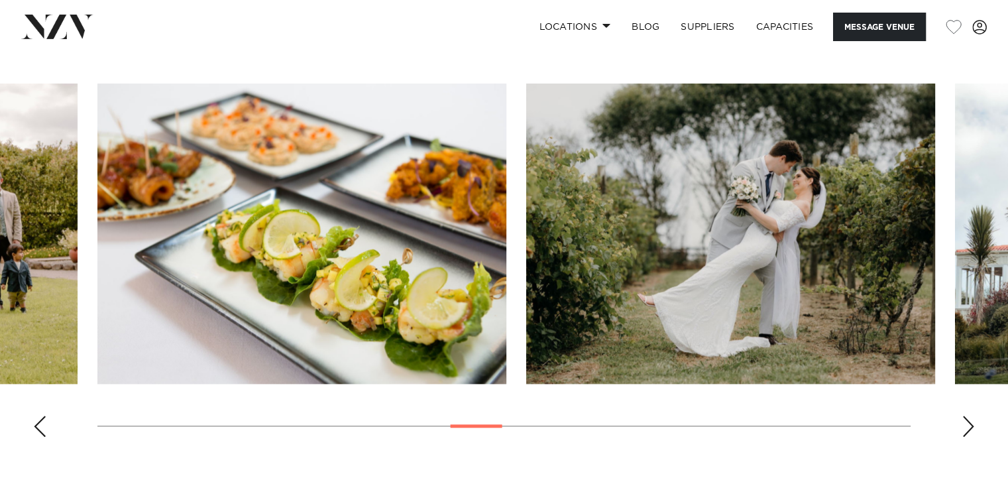
click at [972, 415] on div "Next slide" at bounding box center [967, 425] width 13 height 21
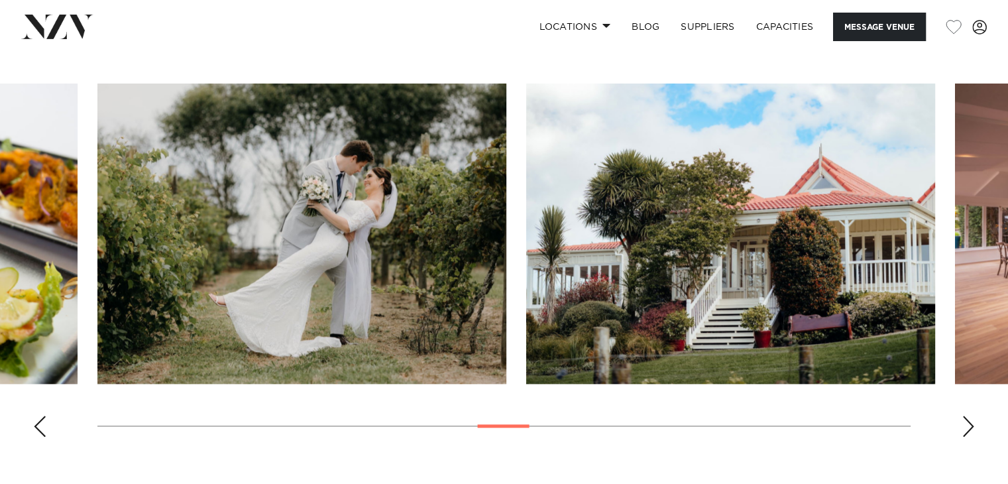
click at [972, 415] on div "Next slide" at bounding box center [967, 425] width 13 height 21
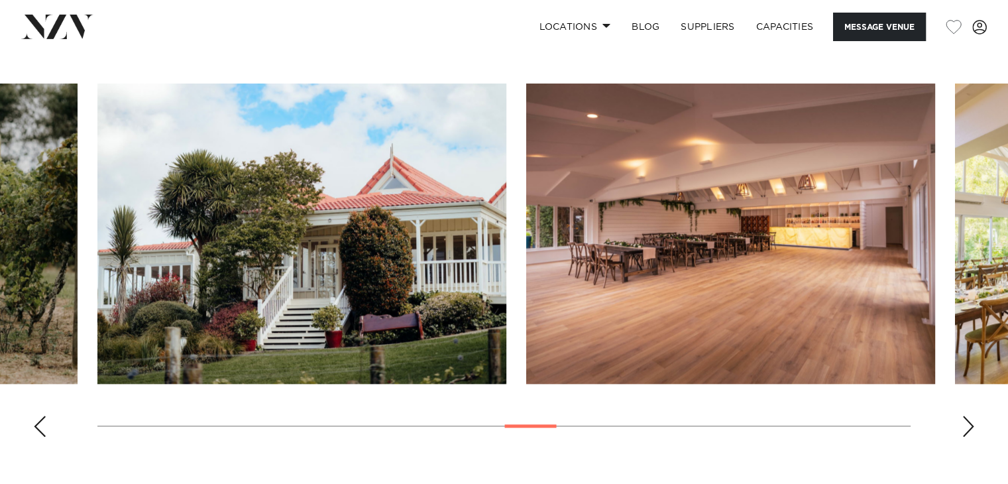
click at [972, 415] on div "Next slide" at bounding box center [967, 425] width 13 height 21
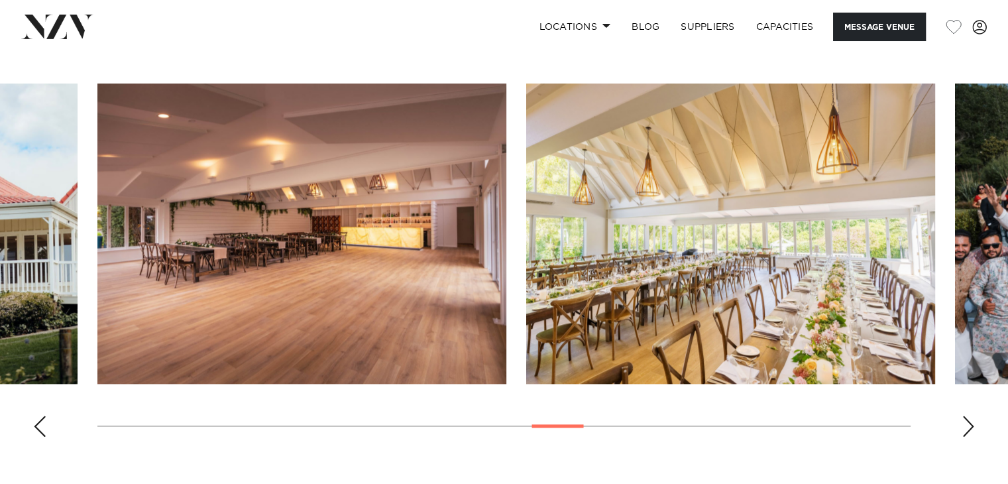
click at [972, 415] on div "Next slide" at bounding box center [967, 425] width 13 height 21
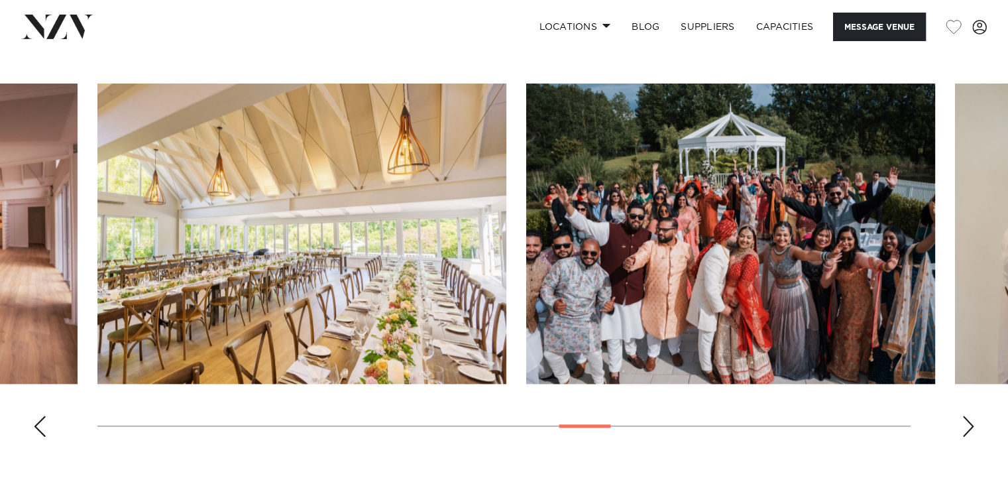
click at [972, 415] on div "Next slide" at bounding box center [967, 425] width 13 height 21
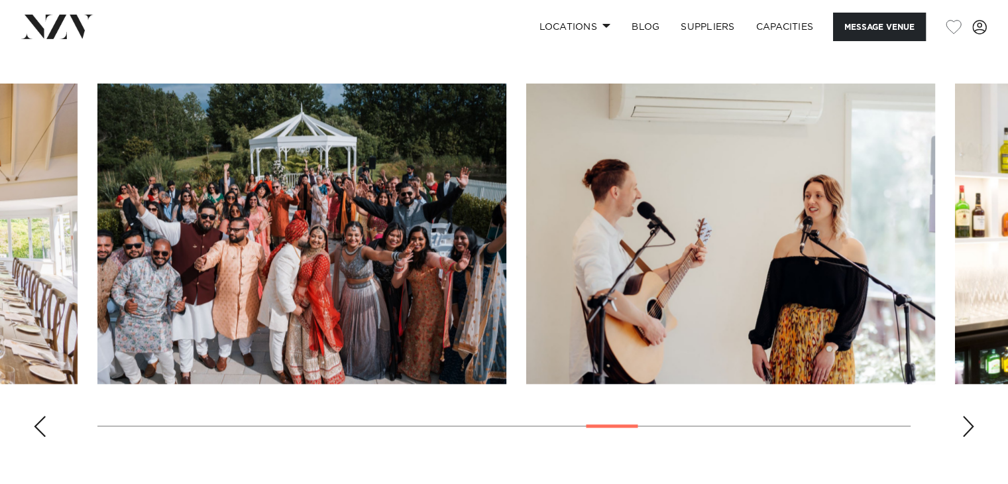
click at [972, 415] on div "Next slide" at bounding box center [967, 425] width 13 height 21
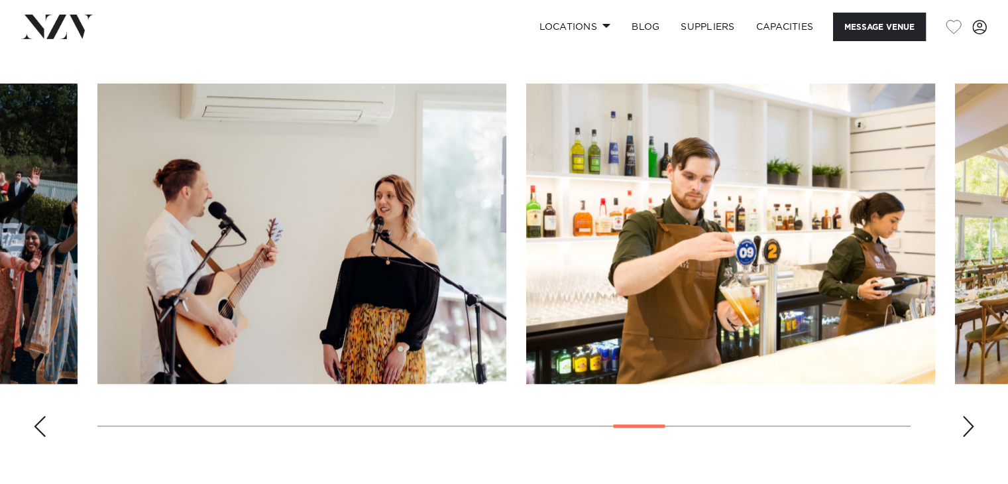
click at [972, 415] on div "Next slide" at bounding box center [967, 425] width 13 height 21
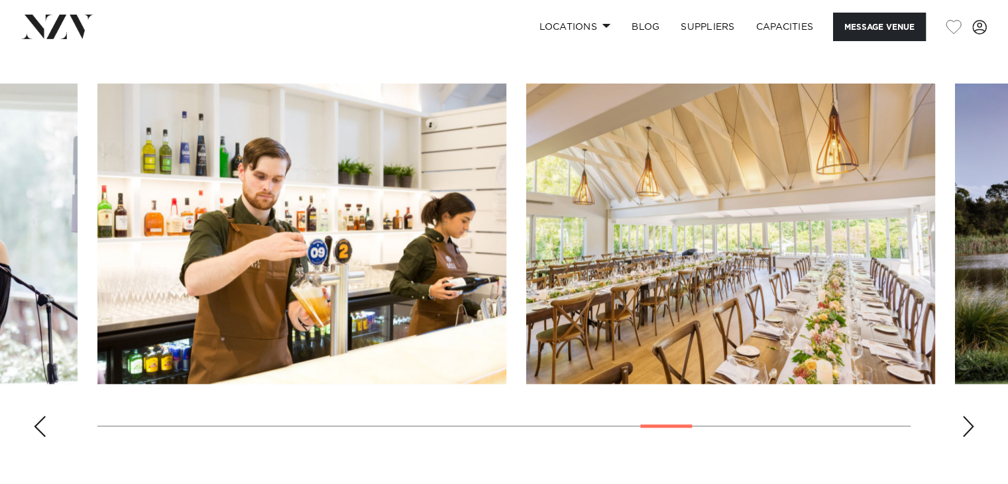
click at [972, 415] on div "Next slide" at bounding box center [967, 425] width 13 height 21
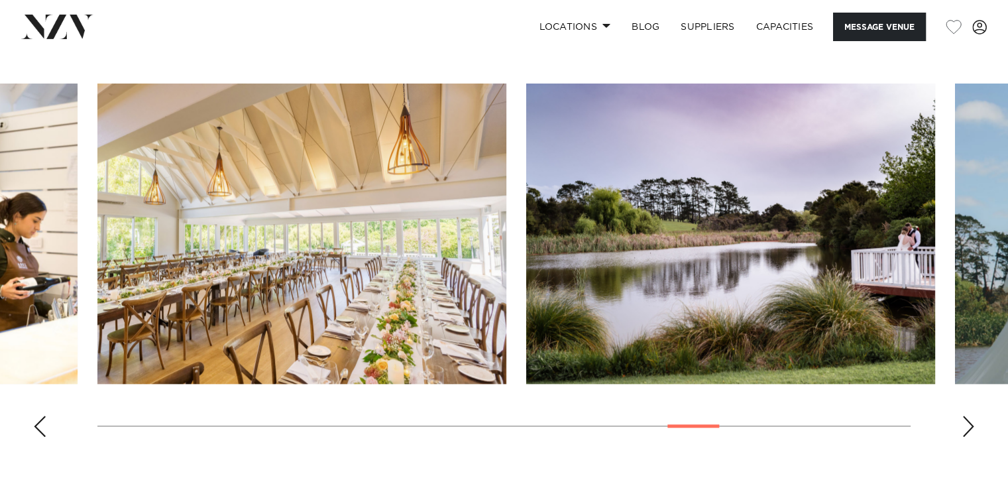
click at [972, 415] on div "Next slide" at bounding box center [967, 425] width 13 height 21
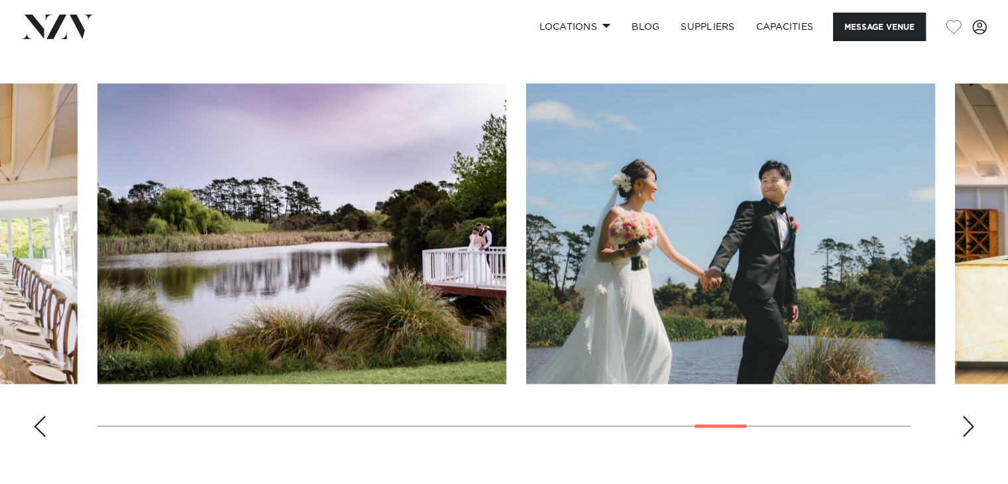
click at [972, 415] on div "Next slide" at bounding box center [967, 425] width 13 height 21
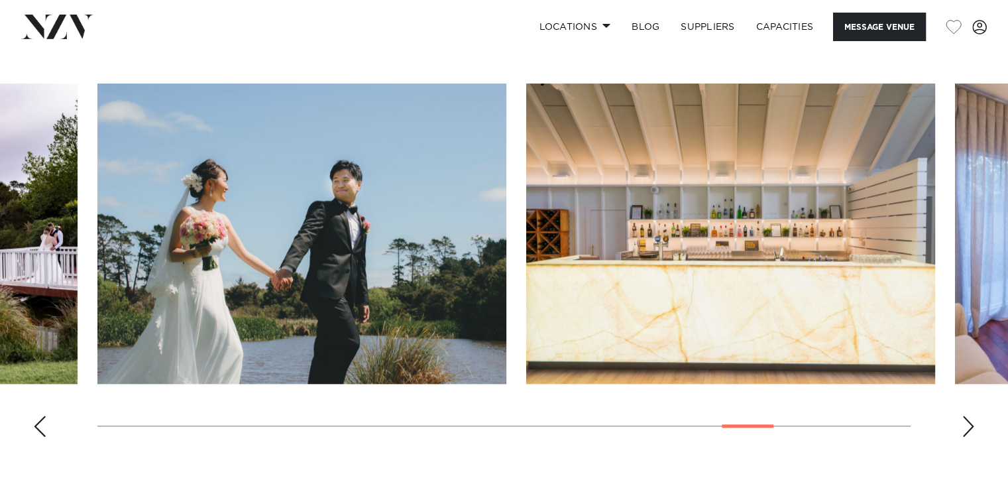
click at [972, 415] on div "Next slide" at bounding box center [967, 425] width 13 height 21
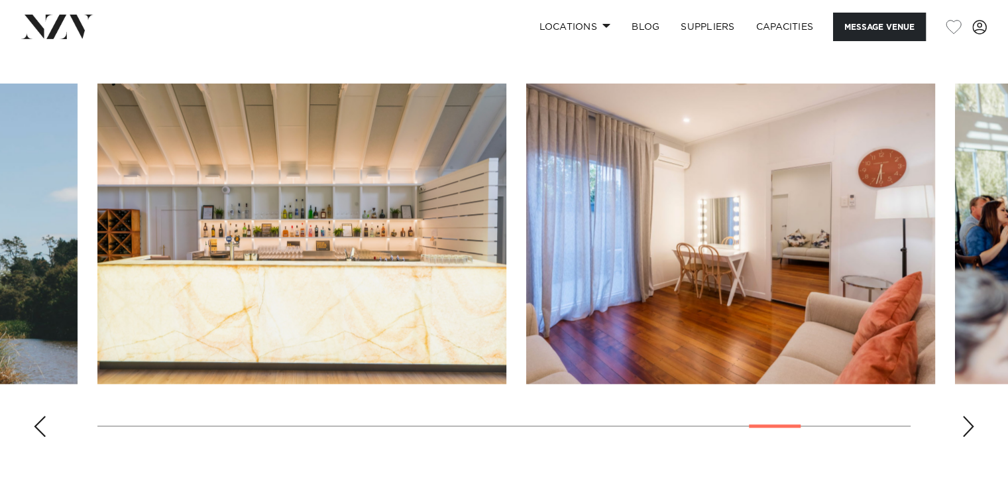
click at [972, 415] on div "Next slide" at bounding box center [967, 425] width 13 height 21
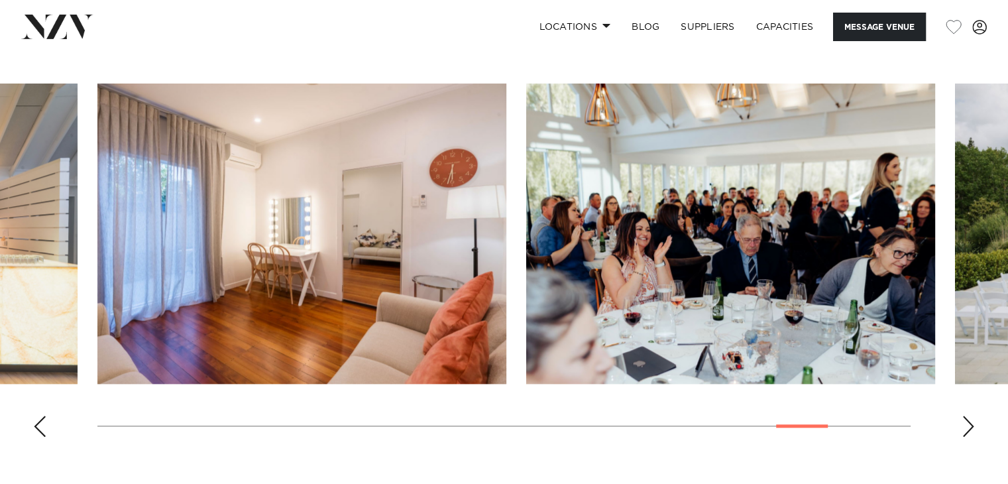
click at [972, 415] on div "Next slide" at bounding box center [967, 425] width 13 height 21
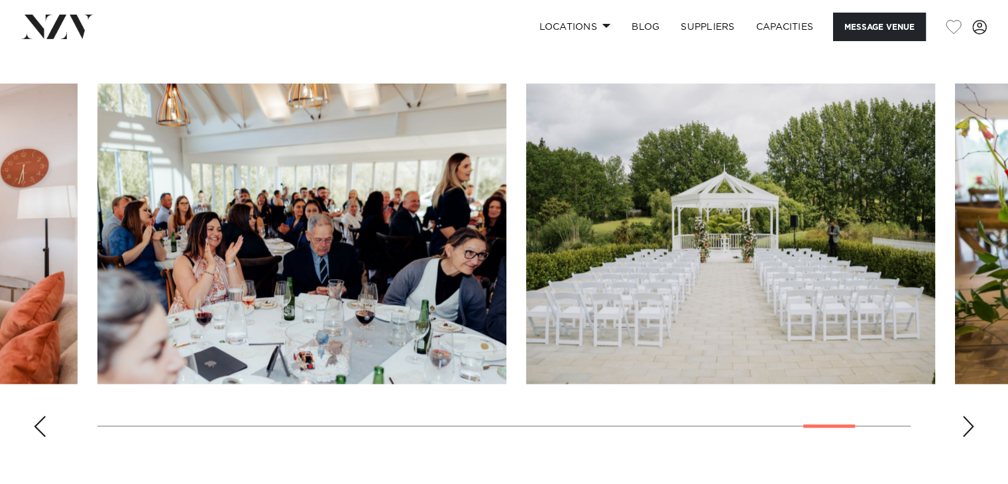
click at [972, 415] on div "Next slide" at bounding box center [967, 425] width 13 height 21
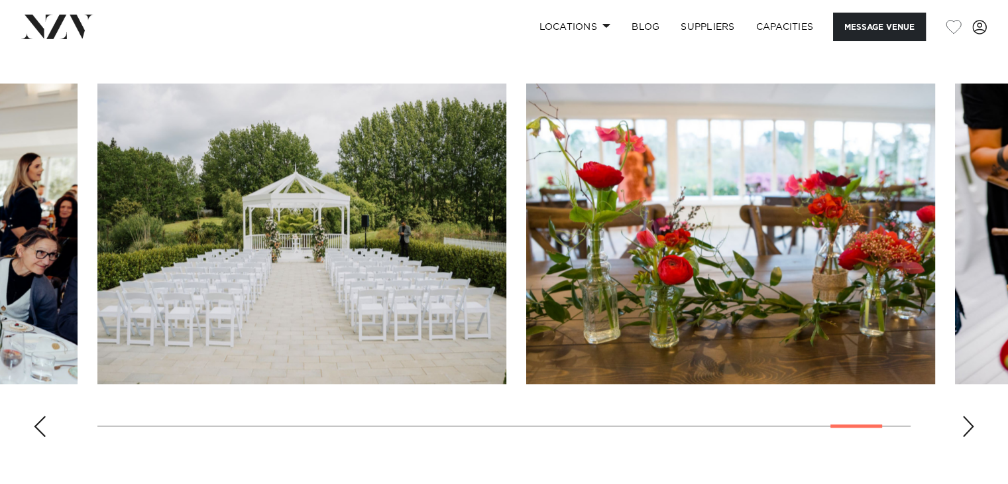
click at [972, 415] on div "Next slide" at bounding box center [967, 425] width 13 height 21
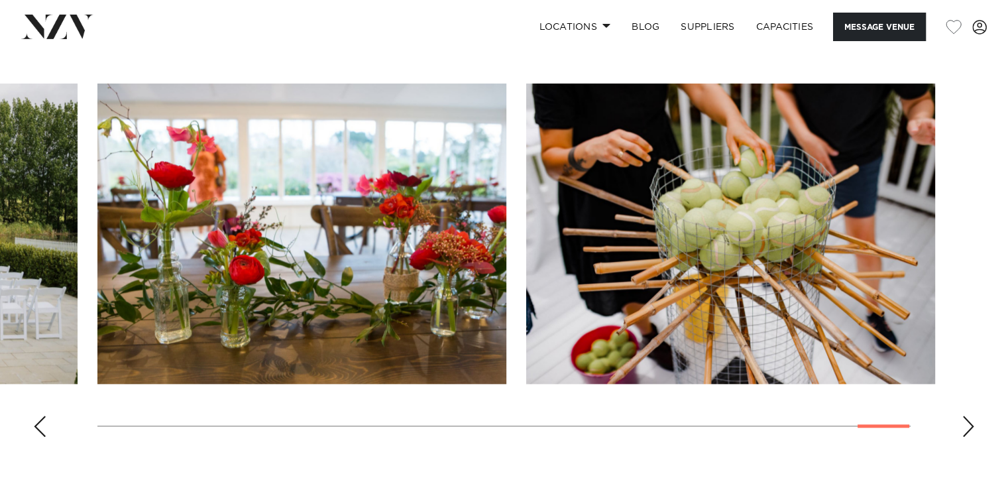
click at [972, 415] on div "Next slide" at bounding box center [967, 425] width 13 height 21
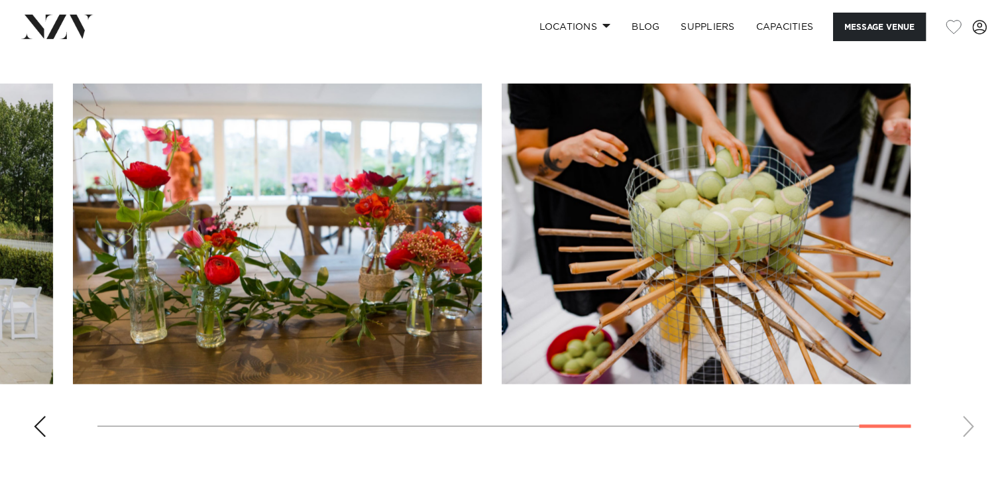
click at [972, 380] on swiper-container at bounding box center [504, 265] width 1008 height 364
